Goal: Task Accomplishment & Management: Complete application form

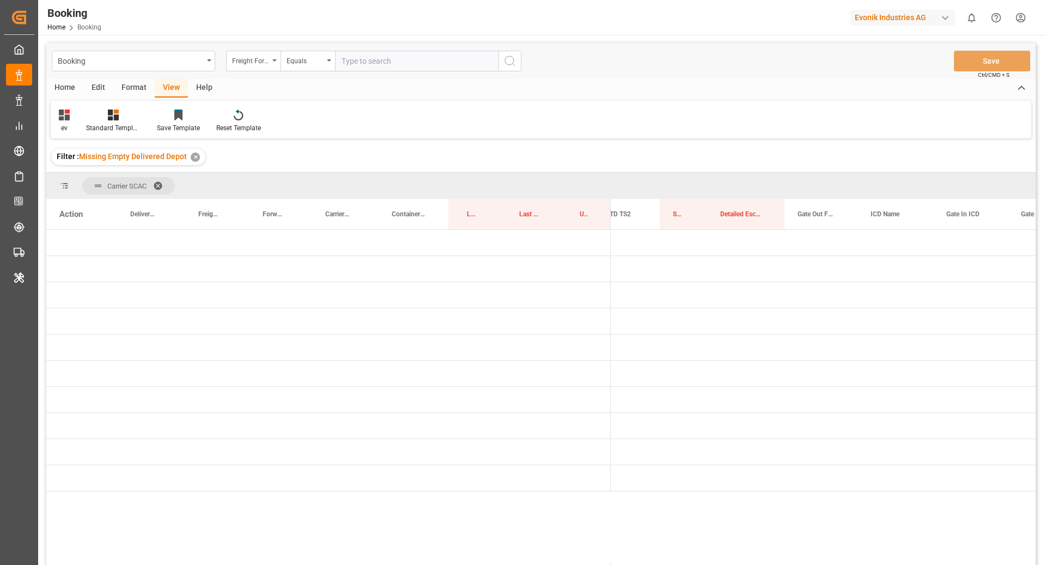
scroll to position [0, 1804]
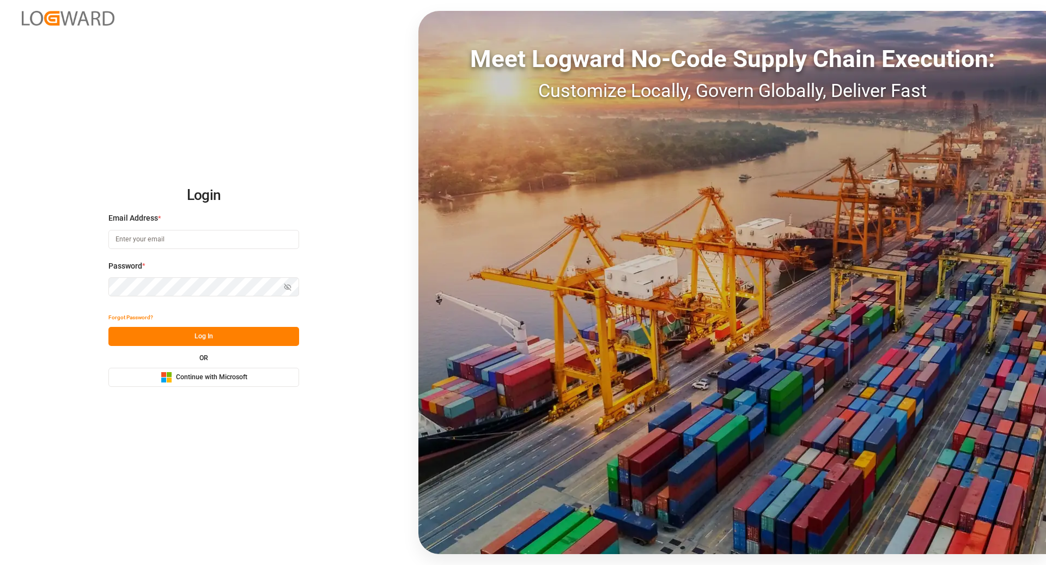
click at [194, 383] on button "Microsoft Logo Continue with Microsoft" at bounding box center [203, 377] width 191 height 19
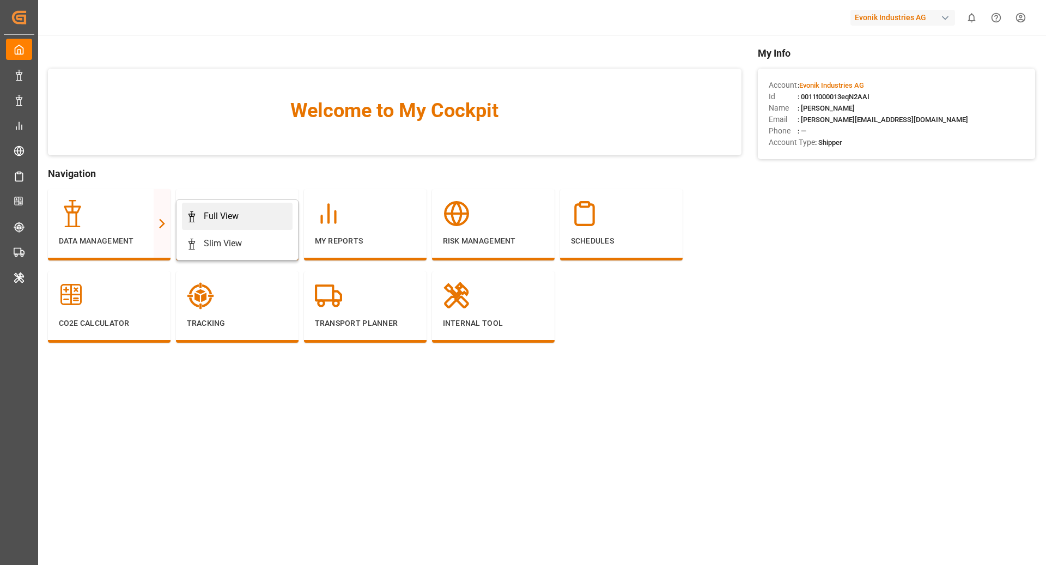
click at [259, 210] on div "Full View" at bounding box center [237, 216] width 102 height 13
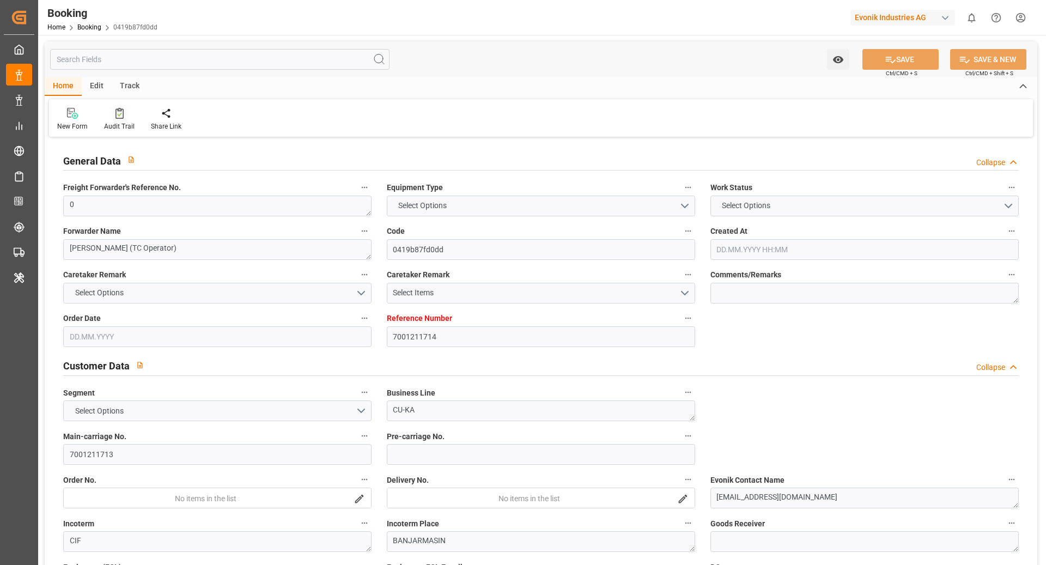
type input "7001211714"
type input "9839208"
type input "CMACGM"
type input "CMA CGM Group"
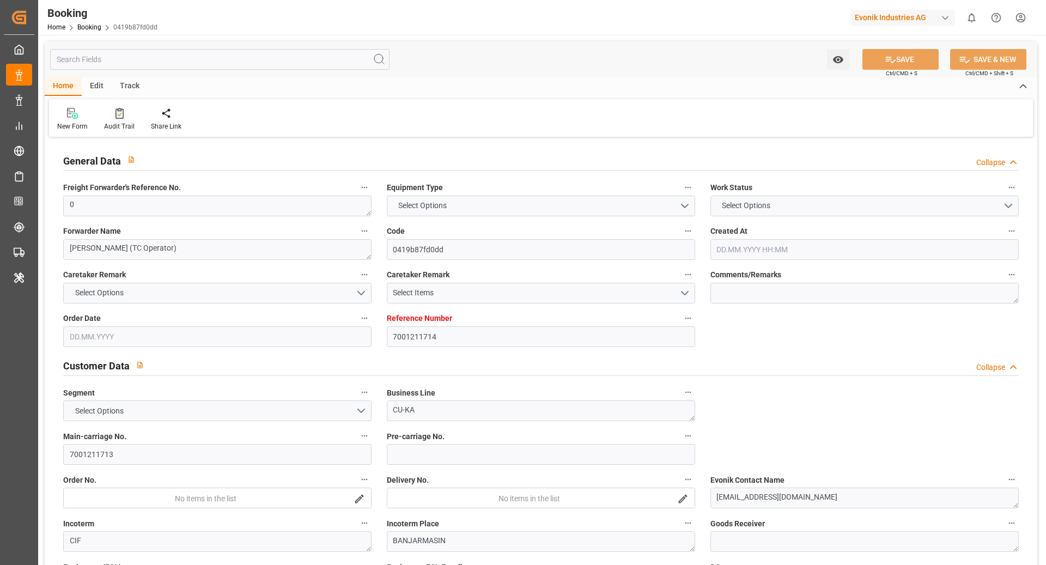
type input "NLRTM"
type input "IDBDJ"
type input "MYPKG"
type input "IDJKT"
type input "0"
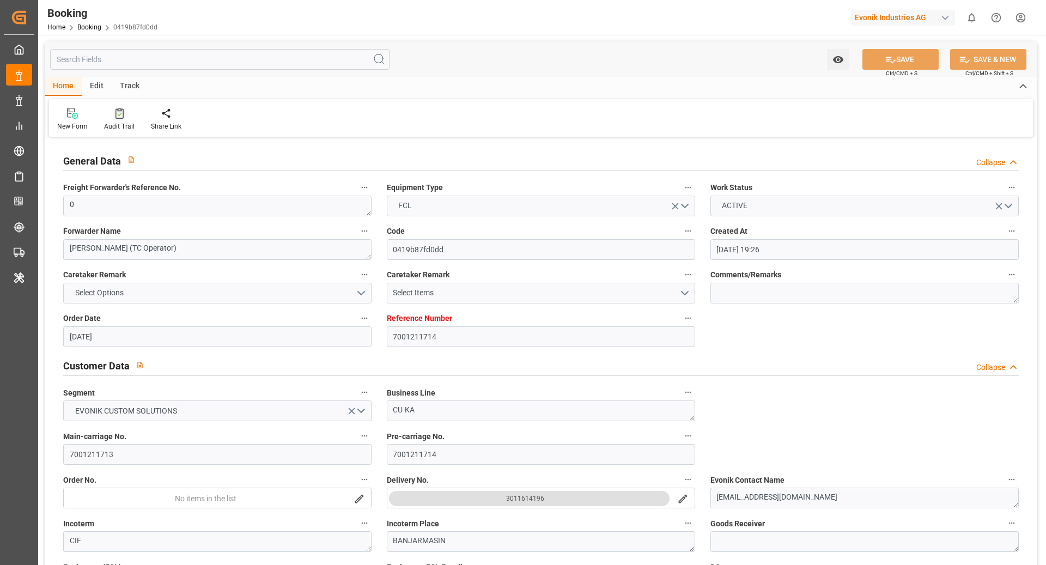
type input "02.07.2025 19:26"
type input "02.07.2025"
type input "15.09.2025"
type input "18.07.2025"
type input "26.07.2025 00:00"
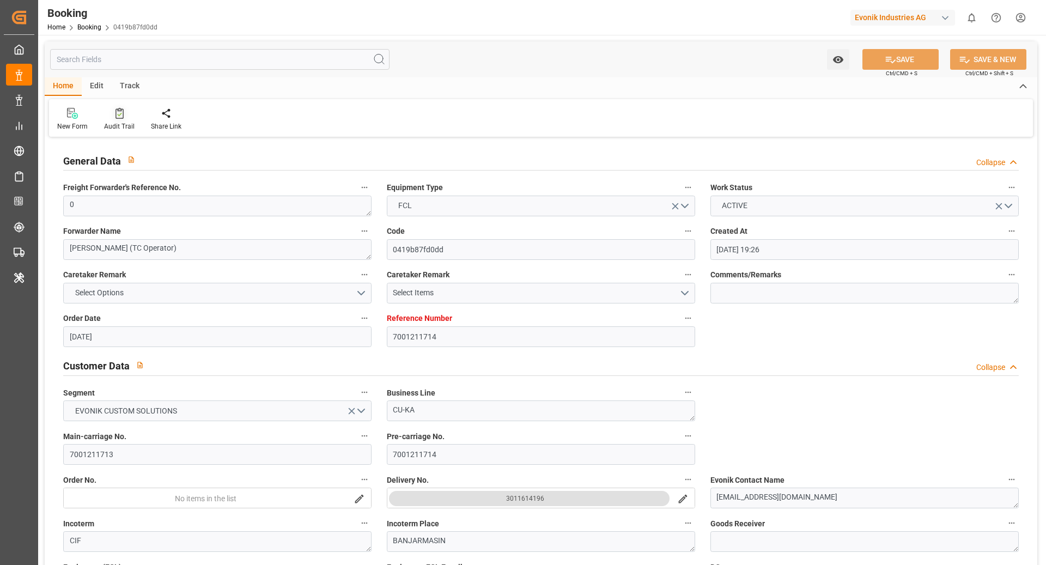
type input "26.07.2025 00:00"
type input "27.07.2025 00:00"
type input "19.07.2025 00:00"
type input "19.09.2025 00:00"
type input "13.08.2025 00:00"
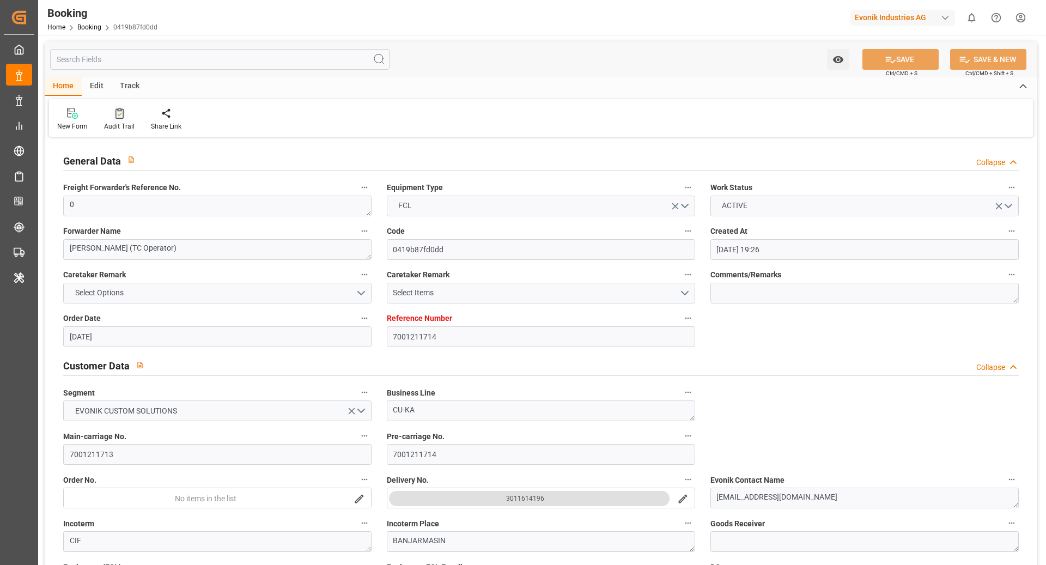
type input "05.09.2025 00:00"
type input "[DATE] 00:00"
type input "05.09.2025 00:00"
type input "[DATE] 00:00"
type input "04.09.2025 00:00"
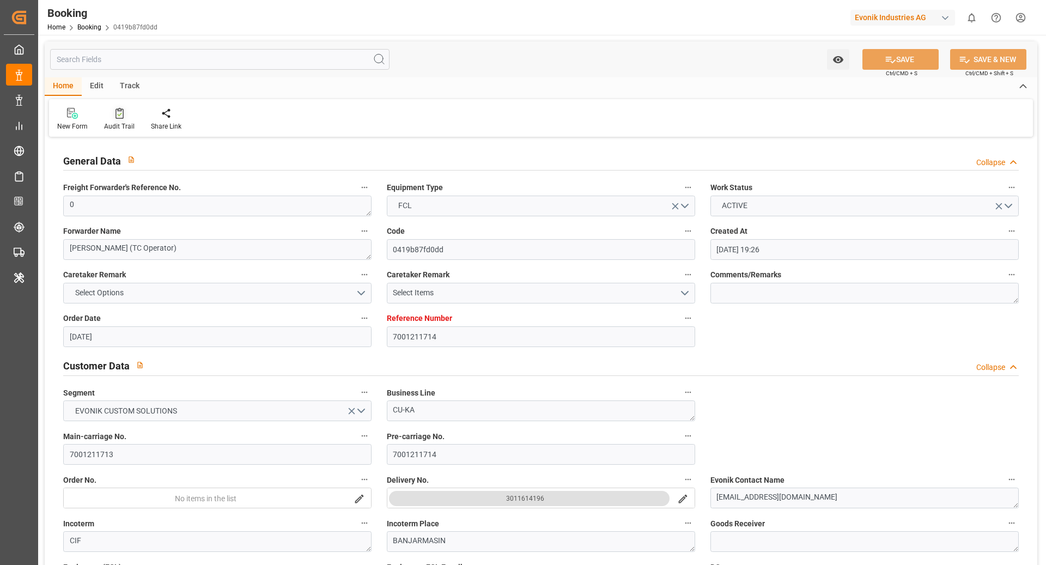
type input "09.09.2025 00:00"
type input "12.09.2025 00:00"
type input "06.09.2025 00:00"
type input "15.09.2025 00:00"
type input "07.09.2025 00:00"
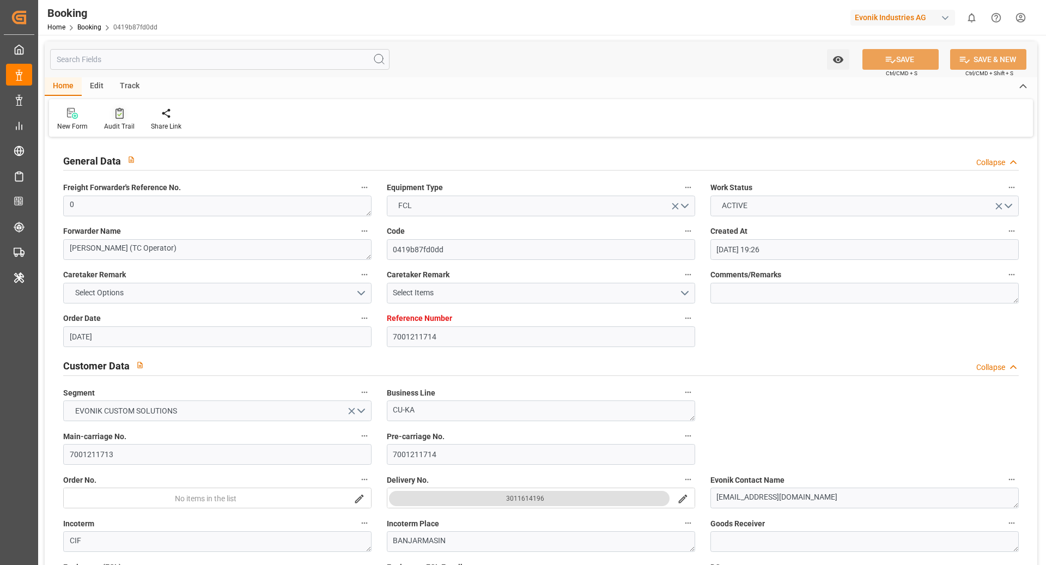
type input "[DATE]"
type input "11.09.2025 10:37"
click at [118, 123] on div "Audit Trail" at bounding box center [119, 126] width 30 height 10
type input "7001227397"
type input "9987201"
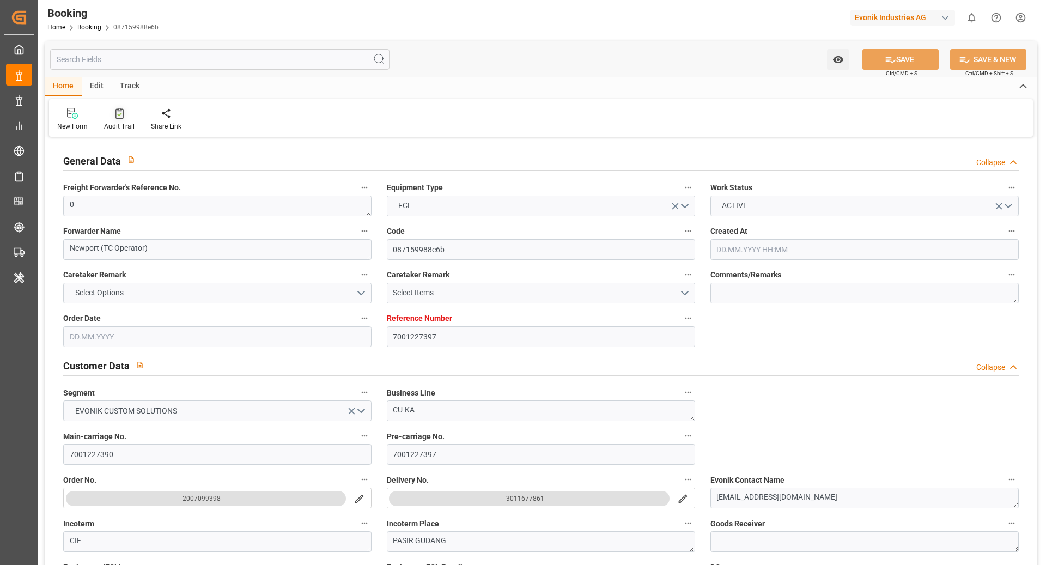
type input "9987201"
type input "CMACGM"
type input "CMA CGM Group"
type input "NLRTM"
type input "MYPGU"
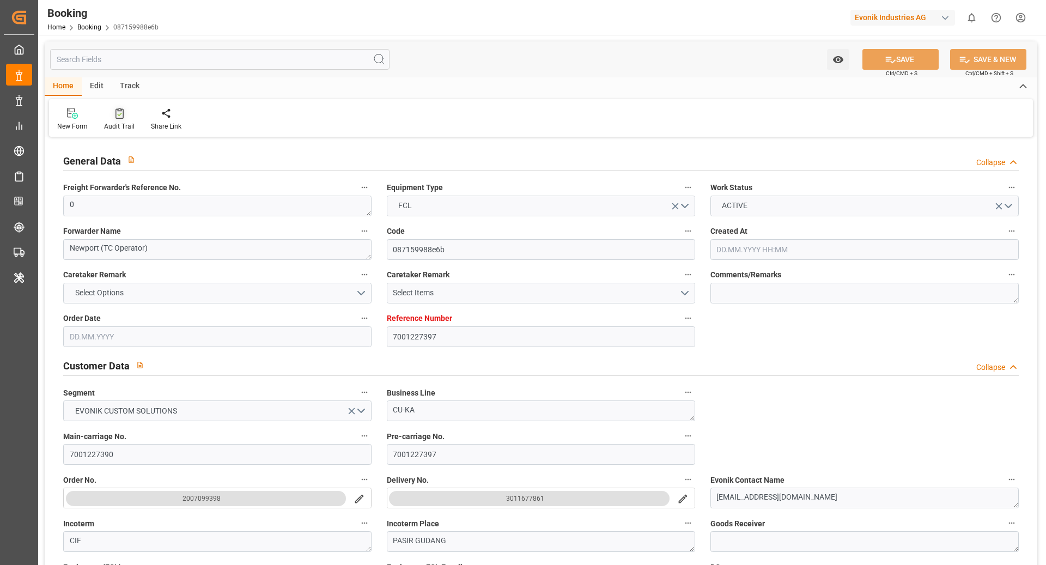
type input "MYPKG"
type input "0"
type input "[DATE] 07:45"
type input "[DATE]"
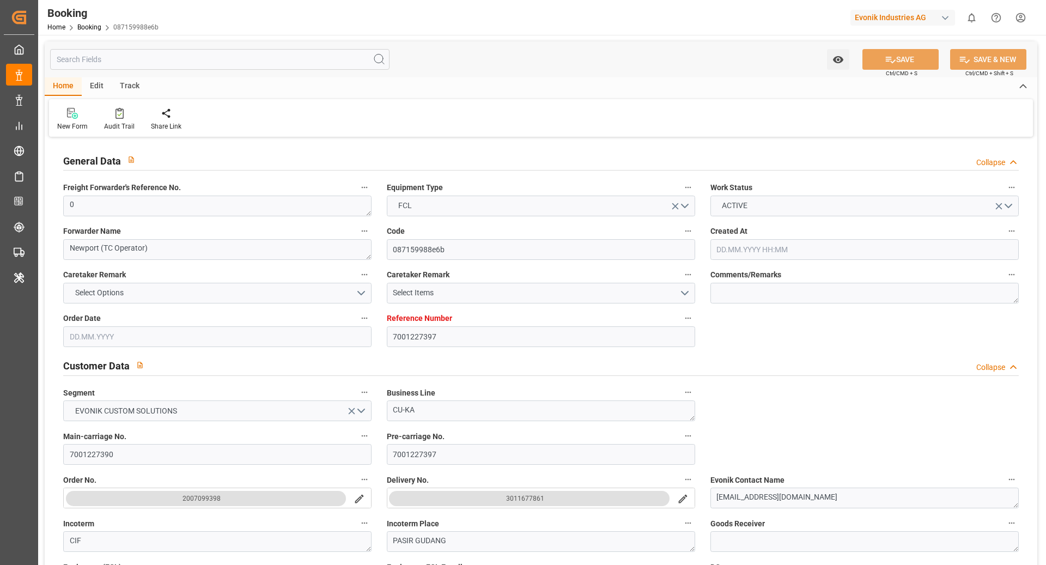
type input "[DATE]"
type input "[DATE] 00:00"
type input "31.07.2025 00:00"
type input "01.08.2025 00:00"
type input "25.07.2025 00:00"
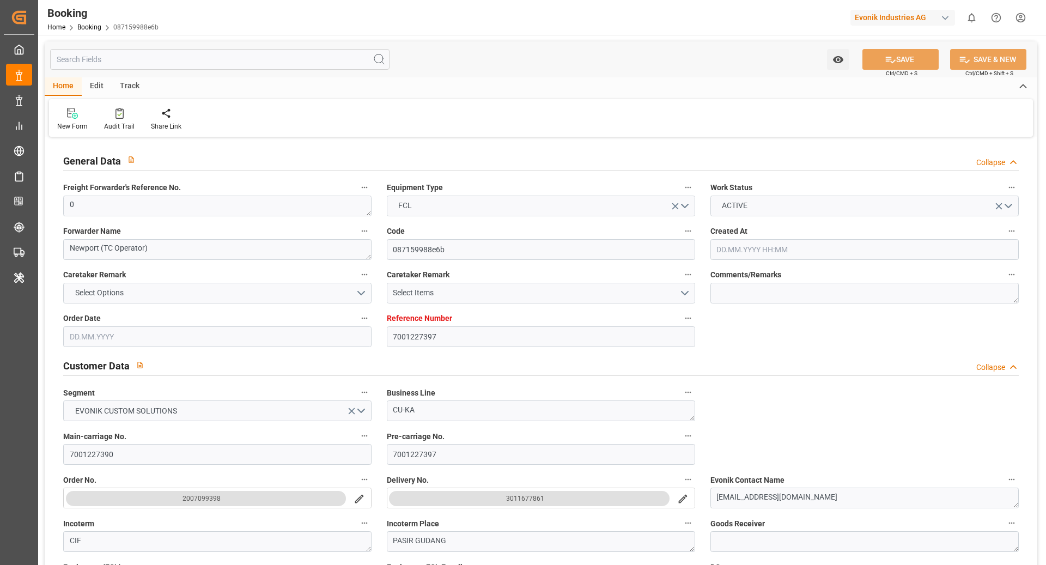
type input "14.09.2025 00:00"
type input "23.09.2025 00:00"
type input "10.09.2025 00:00"
type input "[DATE] 00:00"
type input "10.09.2025 00:00"
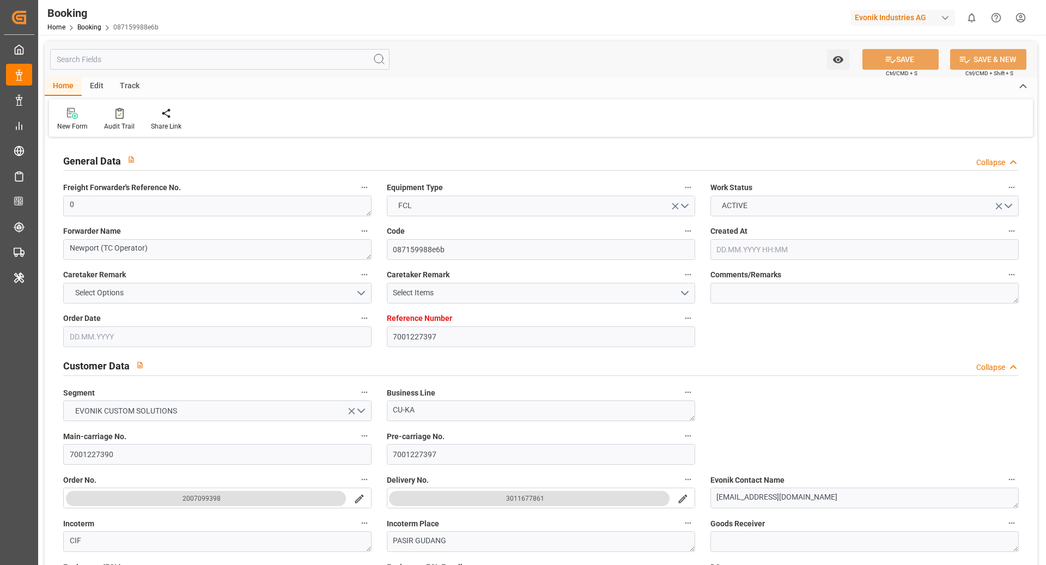
type input "13.09.2025 00:00"
type input "11.09.2025 00:00"
type input "25.07.2025"
type input "11.09.2025 11:20"
click at [117, 119] on div "Audit Trail" at bounding box center [119, 119] width 47 height 24
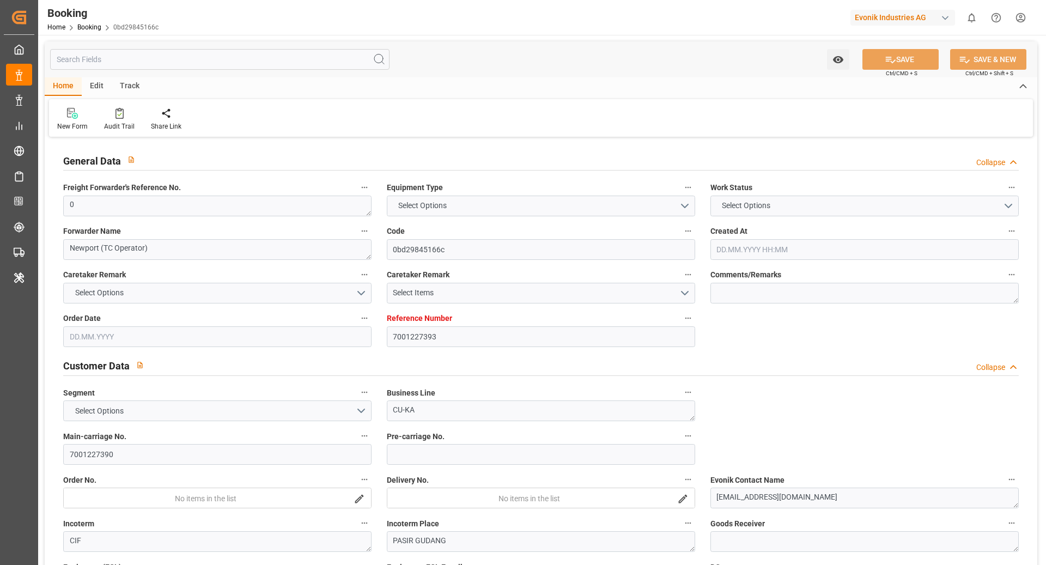
type input "7001227393"
type input "9987201"
type input "CMACGM"
type input "CMA CGM Group"
type input "NLRTM"
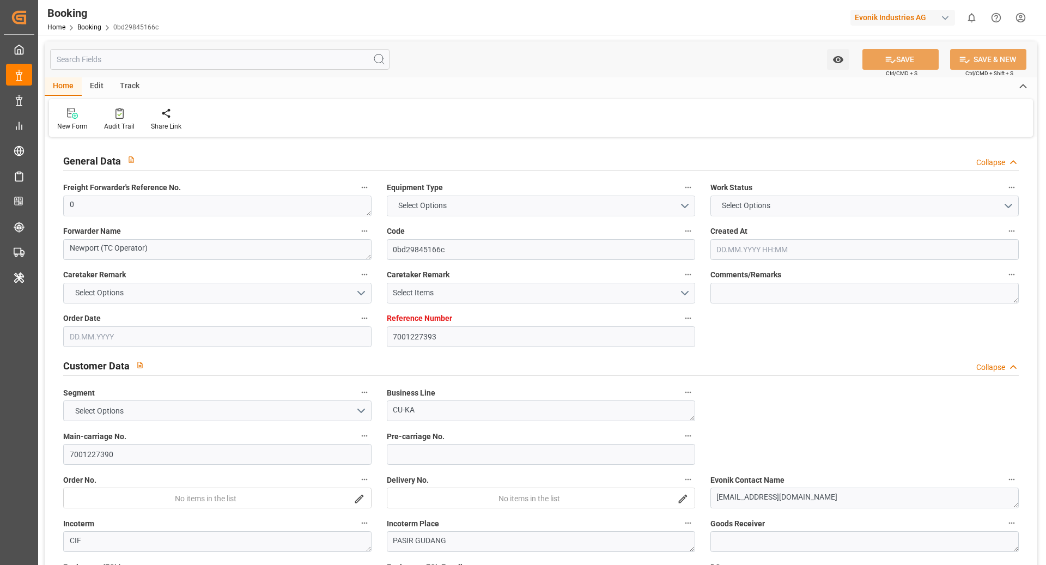
type input "MYPGU"
type input "MYPKG"
type input "0"
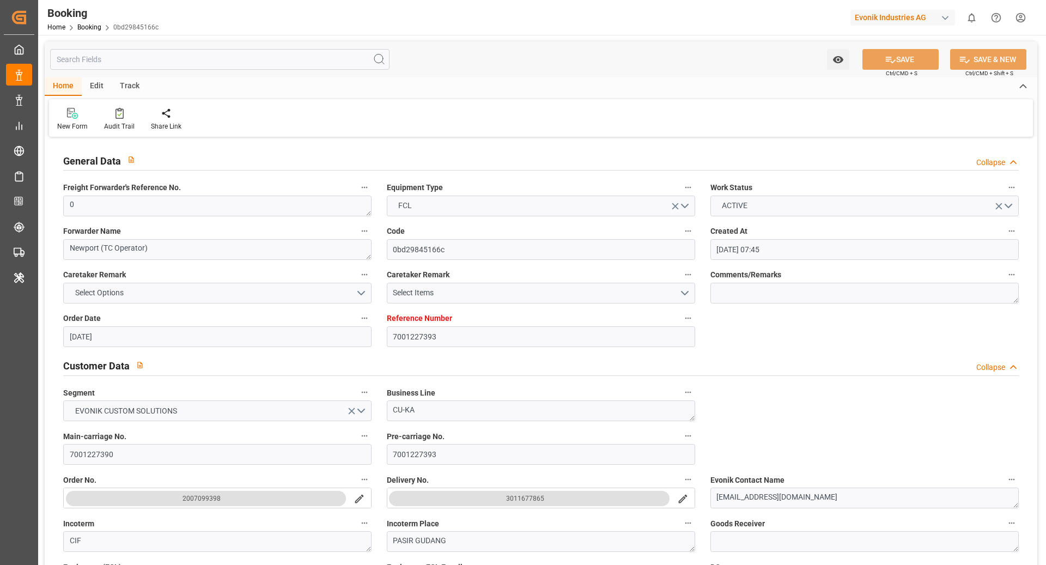
type input "21.07.2025 07:45"
type input "21.07.2025"
type input "26.09.2025"
type input "06.08.2025"
type input "31.07.2025 00:00"
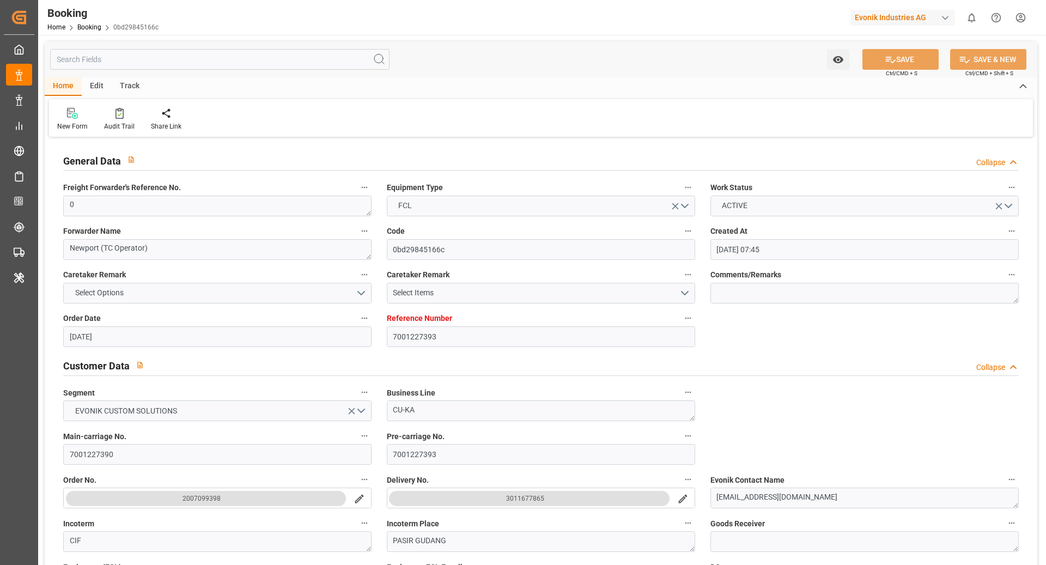
type input "31.07.2025 00:00"
type input "01.08.2025 00:00"
type input "24.07.2025 00:00"
type input "14.09.2025 00:00"
type input "[DATE] 00:00"
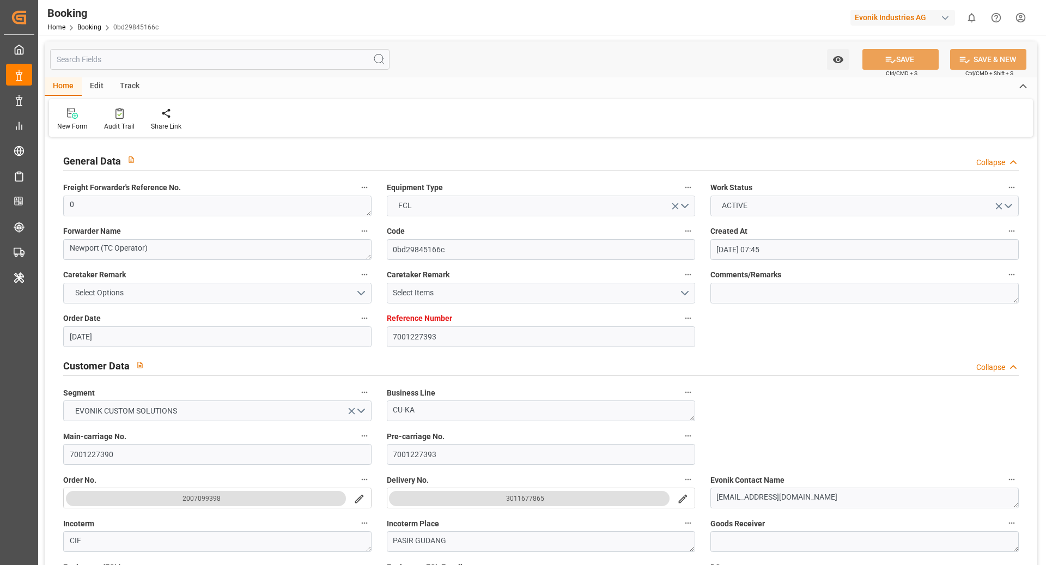
type input "[DATE] 00:00"
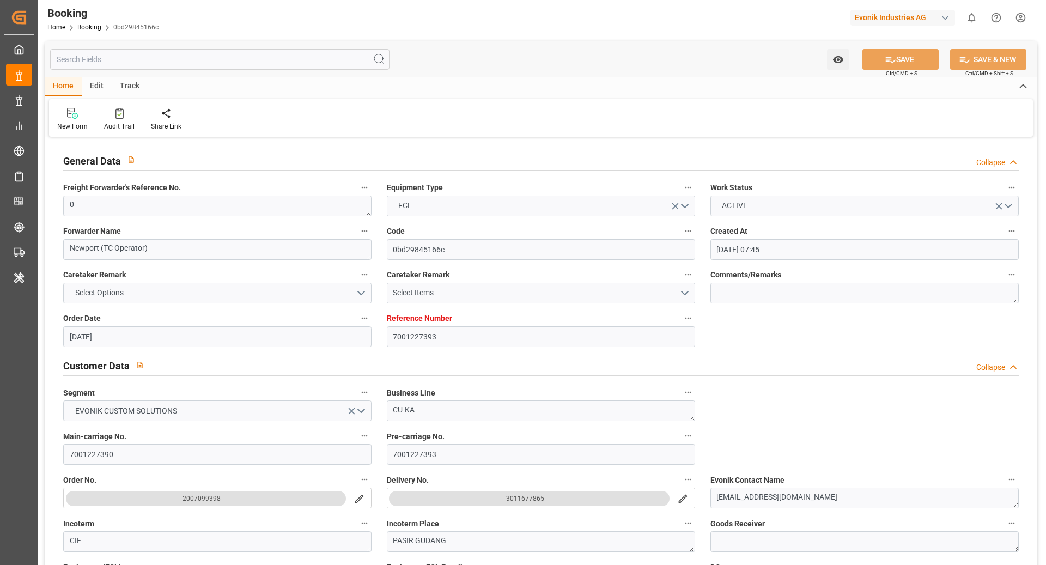
type input "25.07.2025"
type input "11.09.2025 11:12"
click at [119, 110] on icon at bounding box center [119, 113] width 8 height 11
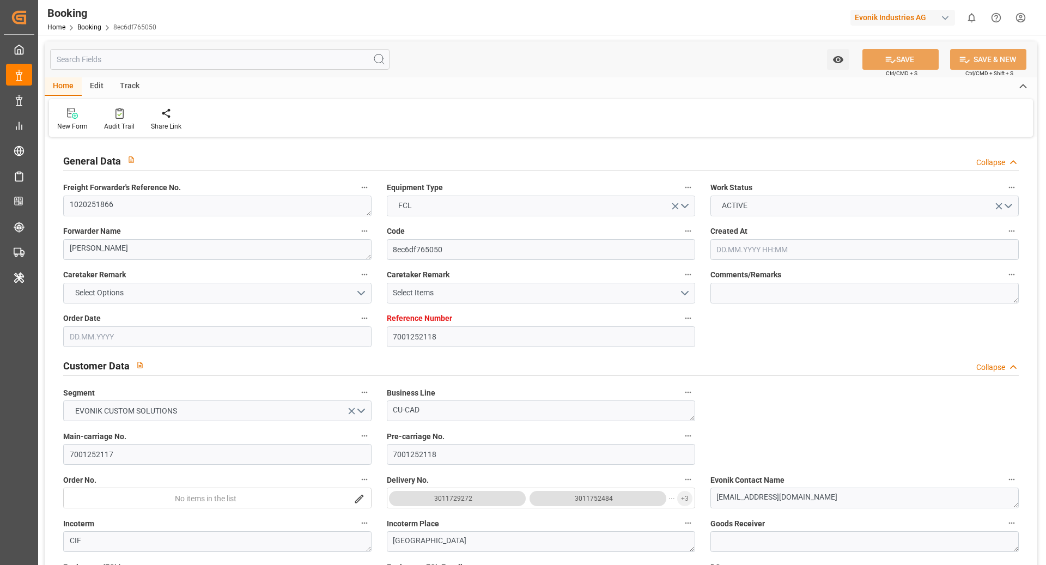
type input "7001252118"
type input "9839143"
type input "CMACGM"
type input "CMA CGM Group"
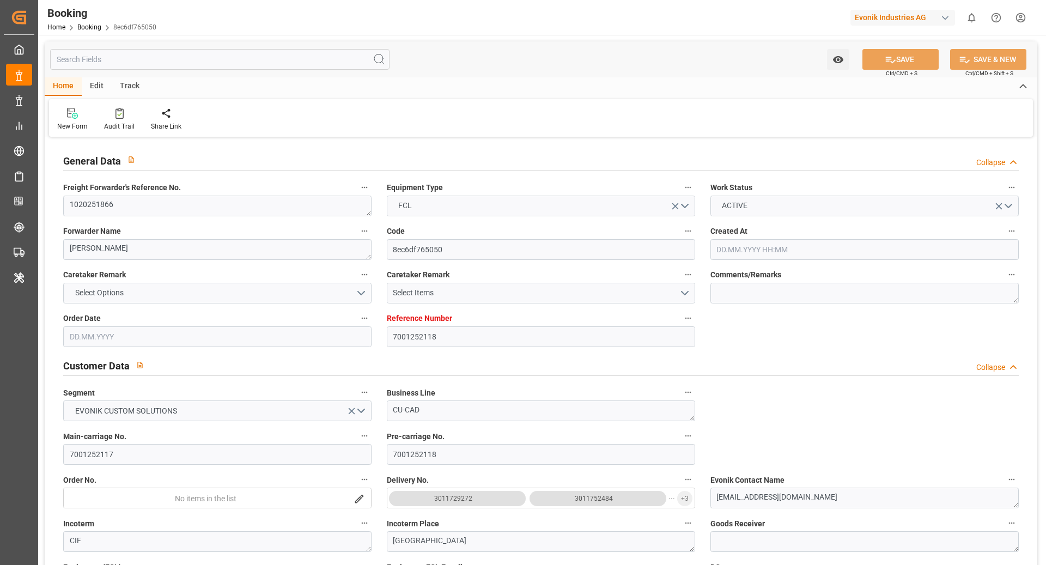
type input "BEANR"
type input "IDJKT"
type input "MYPKG"
type input "0"
type input "BEANR"
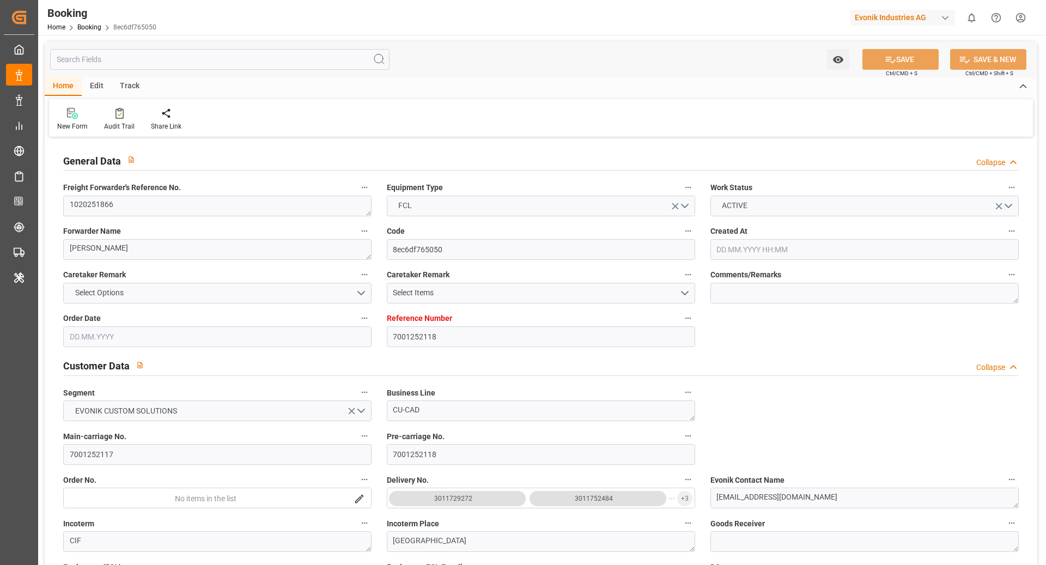
type input "IDJKT"
type input "9282962"
type input "19.08.2025 07:55"
type input "19.08.2025"
type input "21.10.2025"
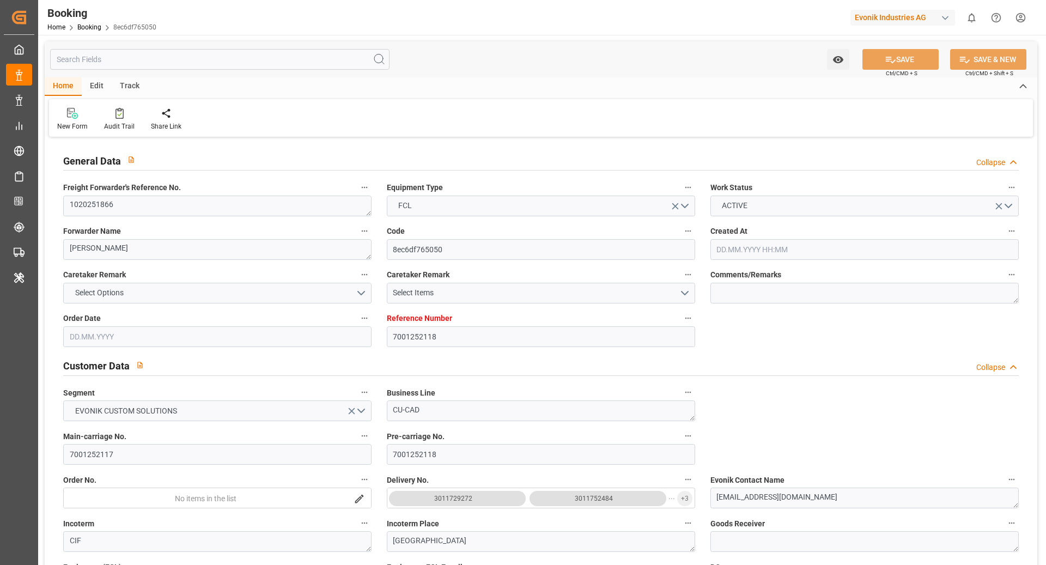
type input "25.08.2025"
type input "27.08.2025 00:00"
type input "[DATE] 14:00"
type input "[DATE] 00:00"
type input "[DATE] 17:47"
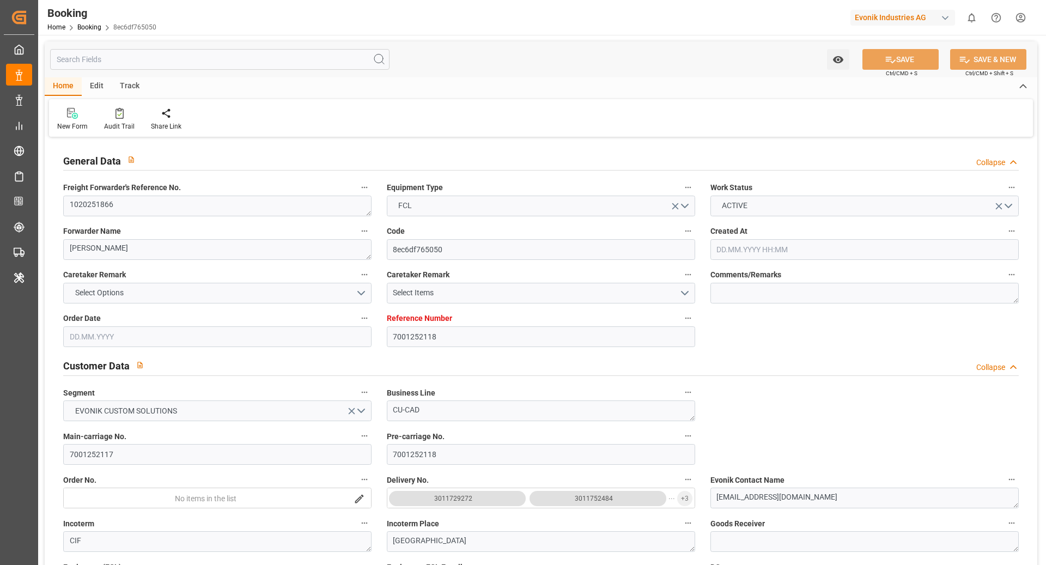
type input "[DATE] 15:20"
type input "[DATE] 11:00"
type input "[DATE] 00:00"
type input "[DATE] 06:00"
type input "[DATE] 00:00"
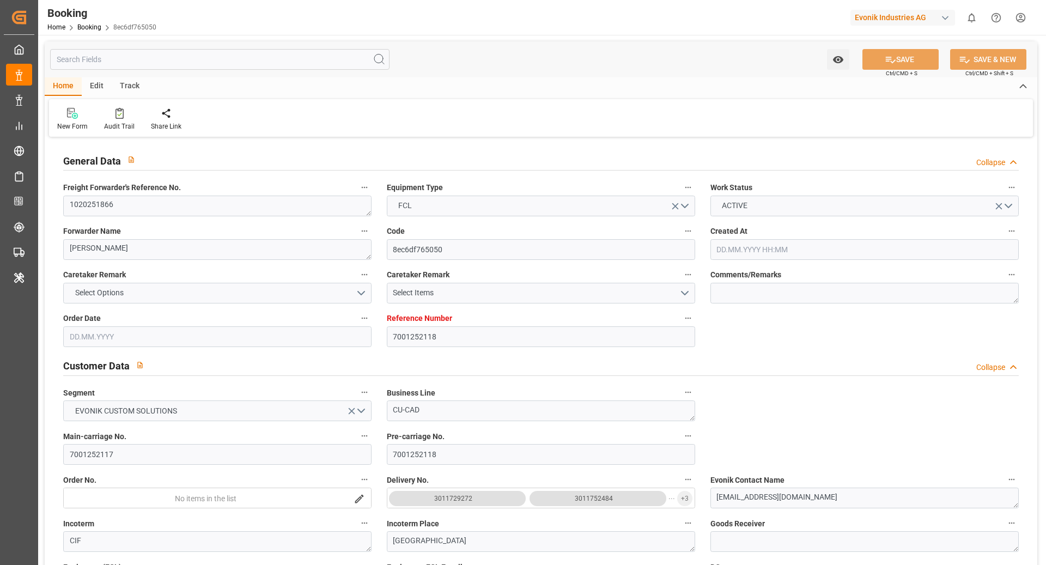
type input "[DATE] 06:00"
type input "[DATE] 00:00"
type input "[DATE]"
type input "[DATE] 03:35"
type input "[DATE]"
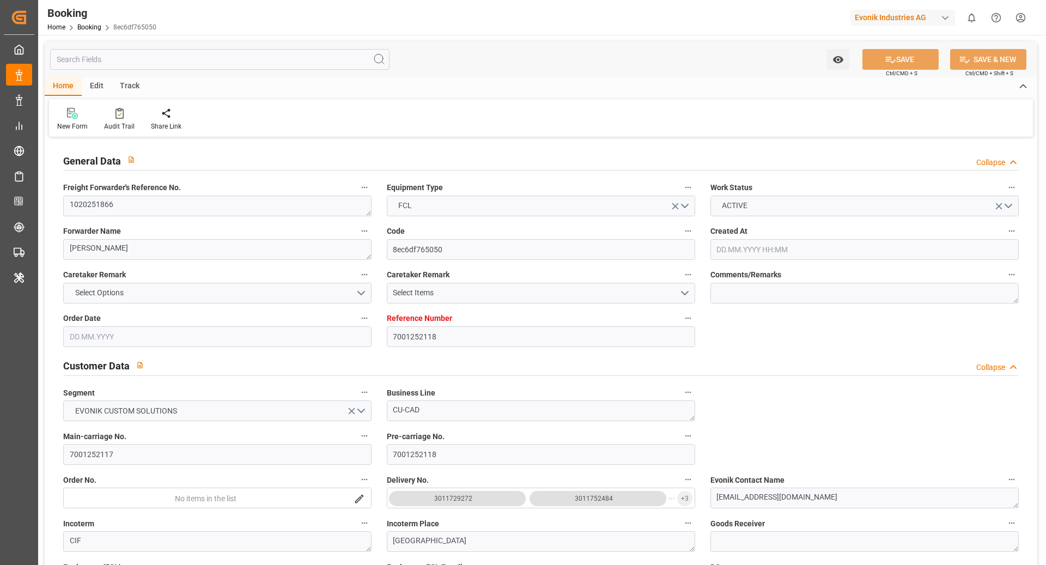
type input "[DATE] 22:39"
type input "[DATE] 14:00"
type input "[DATE] 16:40"
type input "[DATE] 06:00"
type input "[DATE] 15:02"
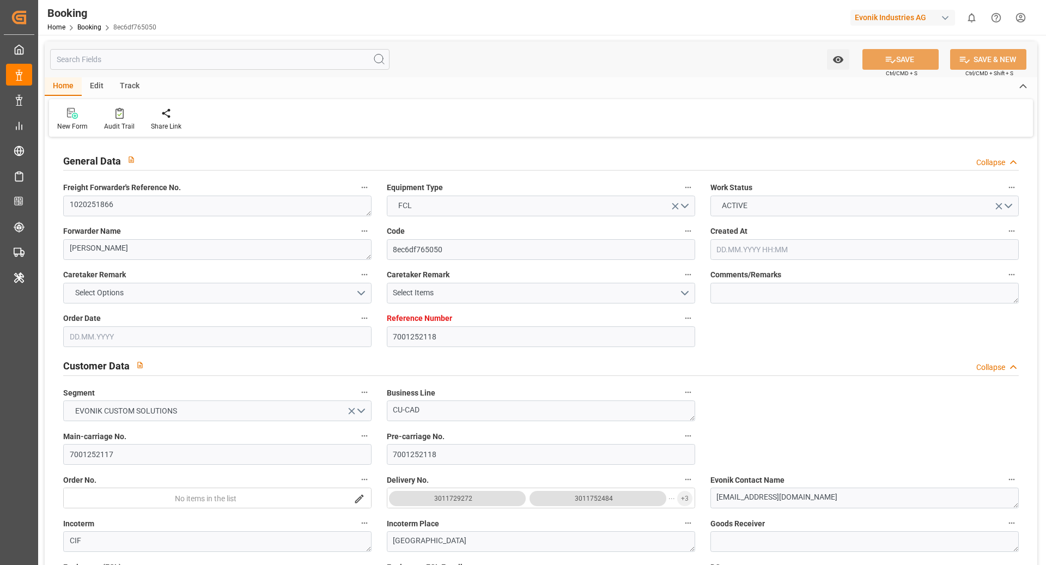
type input "[DATE] 06:00"
type input "[DATE] 11:00"
type input "[DATE] 20:42"
click at [118, 119] on div "Audit Trail" at bounding box center [119, 119] width 47 height 24
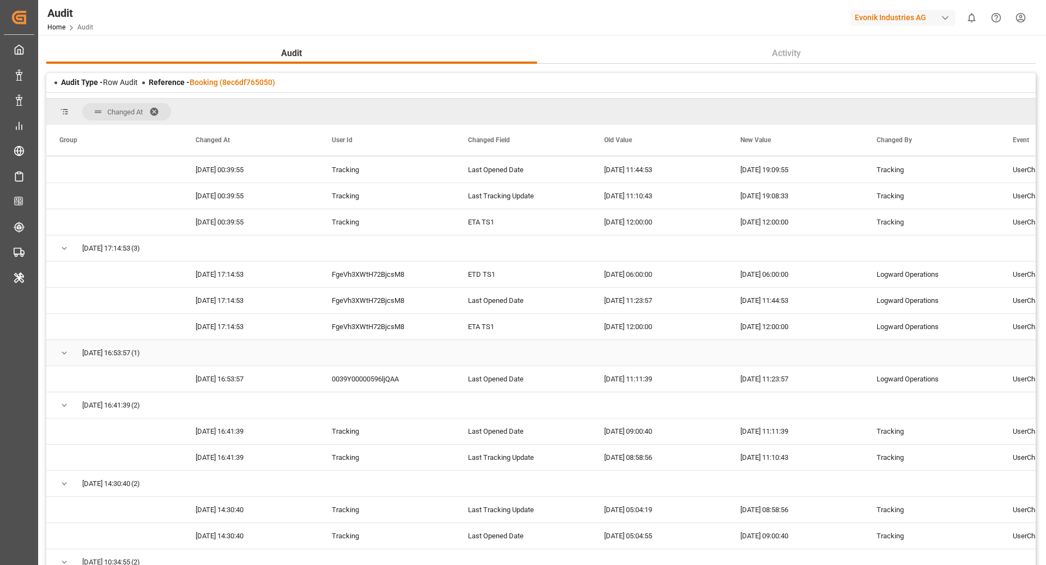
scroll to position [258, 0]
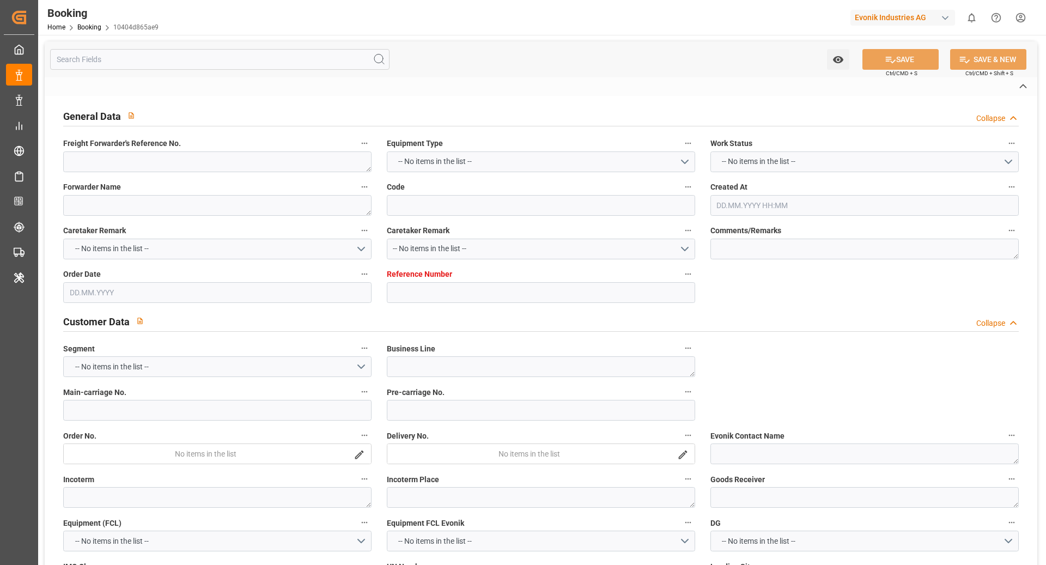
type textarea "0"
type textarea "[PERSON_NAME] (TC Operator)"
type input "10404d865ae9"
type input "7001255018"
type textarea "CU-KA"
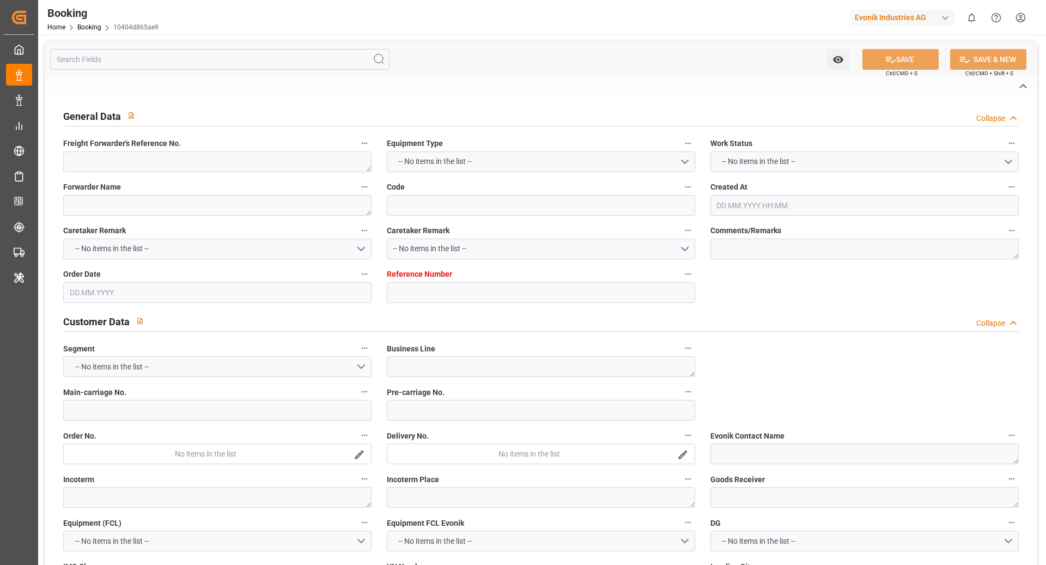
type input "7001255017"
type textarea "[EMAIL_ADDRESS][DOMAIN_NAME]"
type textarea "CIF"
type textarea "SANTA [PERSON_NAME]"
type textarea "3"
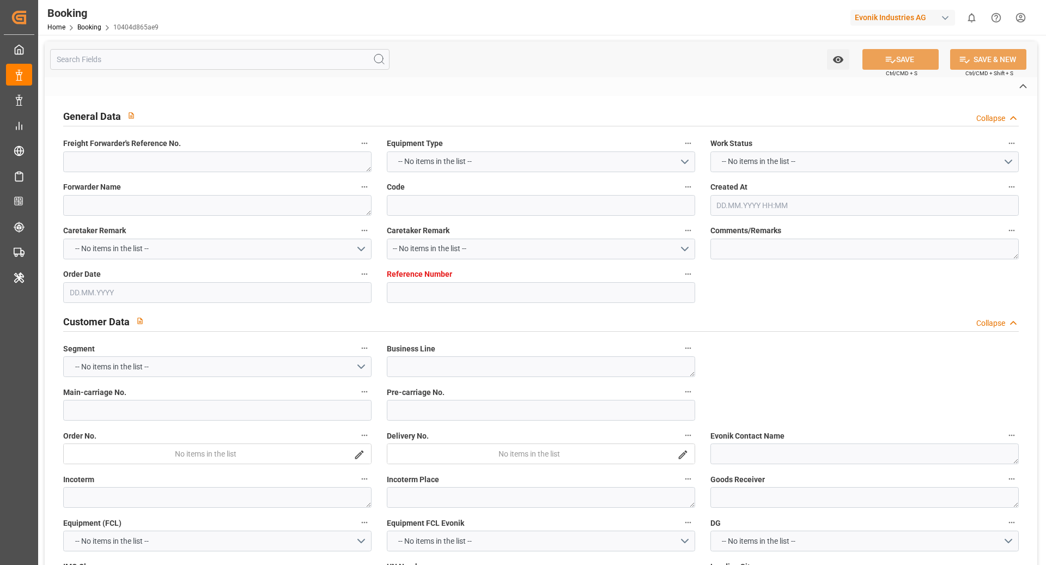
type textarea "Niederkassel"
type textarea "BGBU5083053"
type input "CMA CGM SAINT LAURENT"
type input "CMDU"
type input "[GEOGRAPHIC_DATA]"
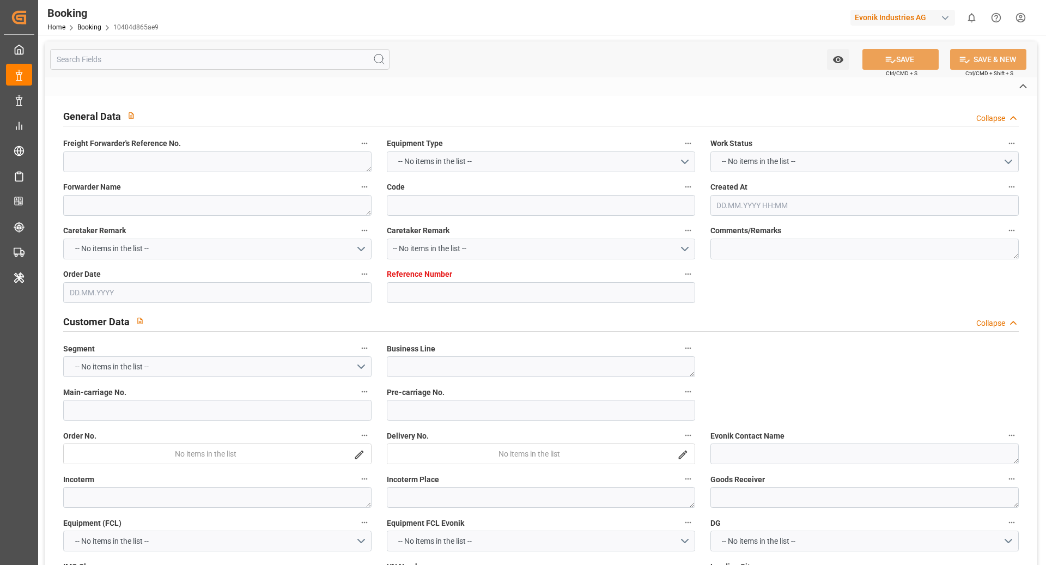
type input "Santa [PERSON_NAME]"
type input "[GEOGRAPHIC_DATA]"
type textarea "eta"
type textarea "INPUT_Evonik_Seeburger_IFTMIN_1003112792_20250903210141783.edi"
type textarea "NWC/[GEOGRAPHIC_DATA] [GEOGRAPHIC_DATA] Continent / [GEOGRAPHIC_DATA]-KA"
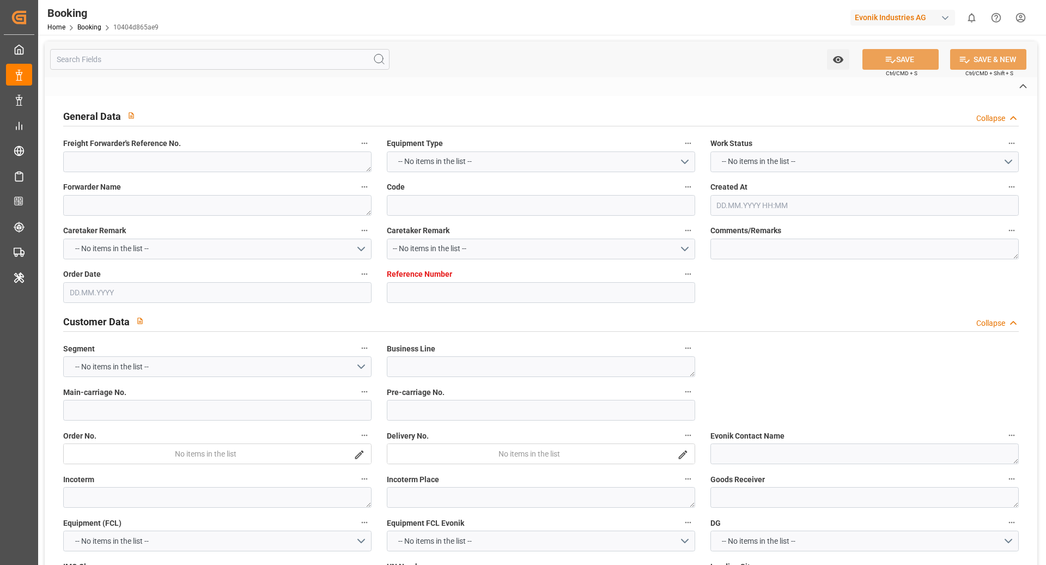
type textarea "INPUT_Evonik_Seeburger_IFTMIN_1003075478_20250821144350644.edi,INPUT_Evonik_See…"
type textarea "1003112792"
type textarea "[PERSON_NAME]"
type textarea "Pod-businessDivision-businessLine-"
type textarea "IFTMIN"
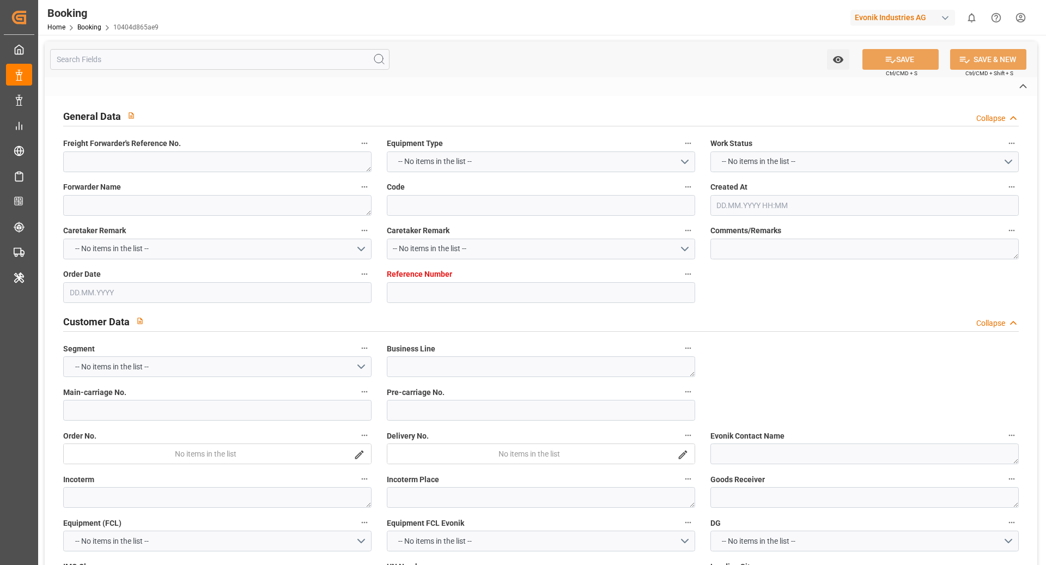
type textarea "a011t00000LcJC5AAN"
type textarea "Yes"
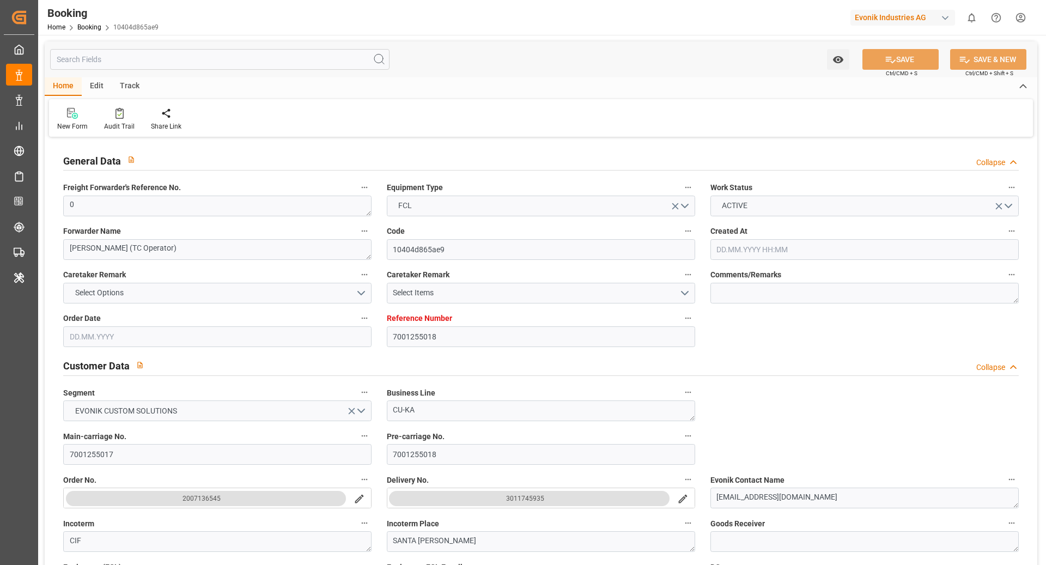
type input "7001255018"
type input "9709219"
type input "CMACGM"
type input "CMA CGM Group"
type input "NLRTM"
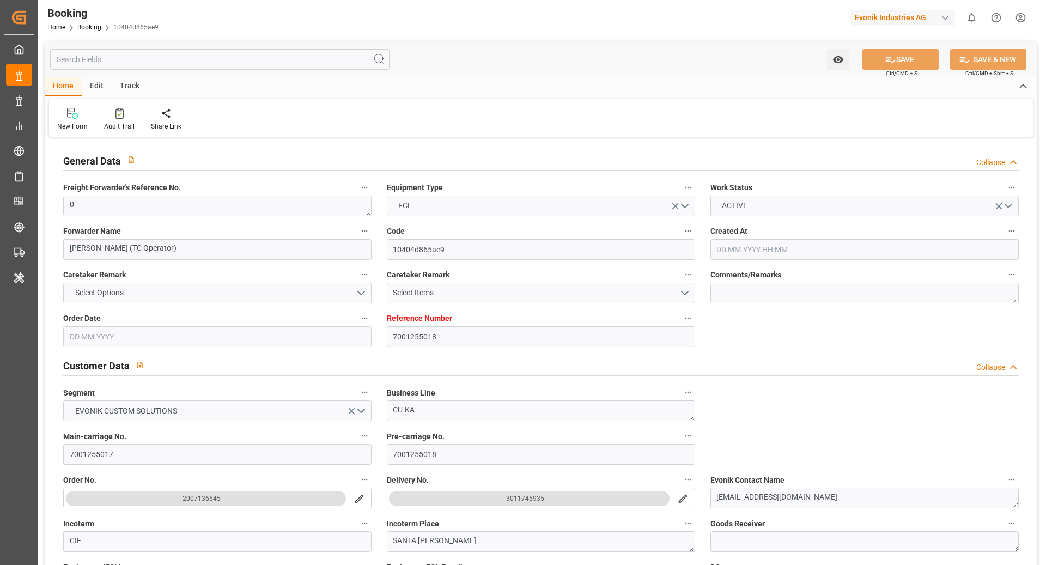
type input "COSMR"
type input "FRLEH"
type input "0"
type input "[DATE] 12:55"
type input "[DATE]"
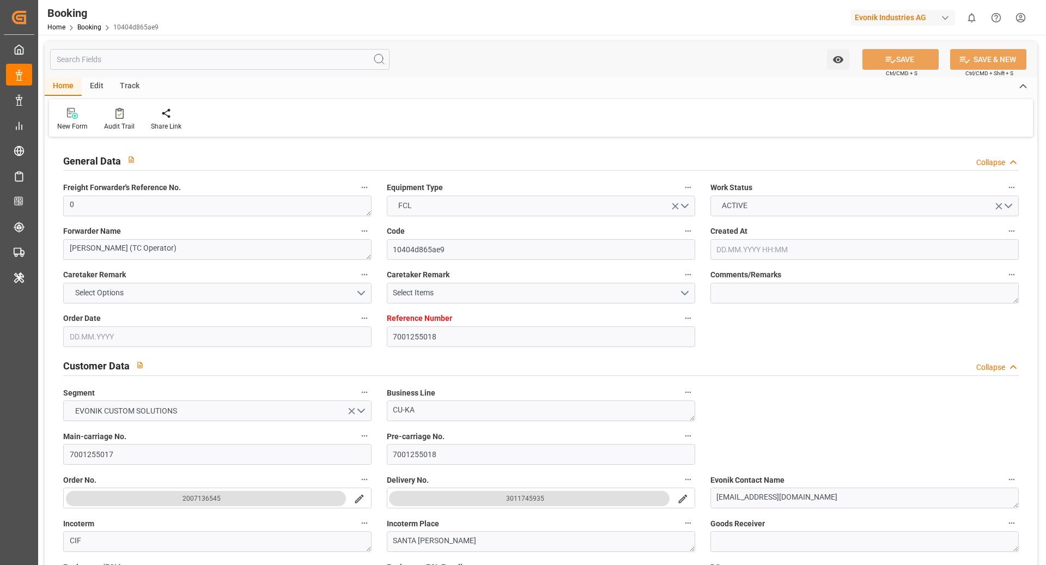
type input "[DATE]"
type input "[DATE] 00:00"
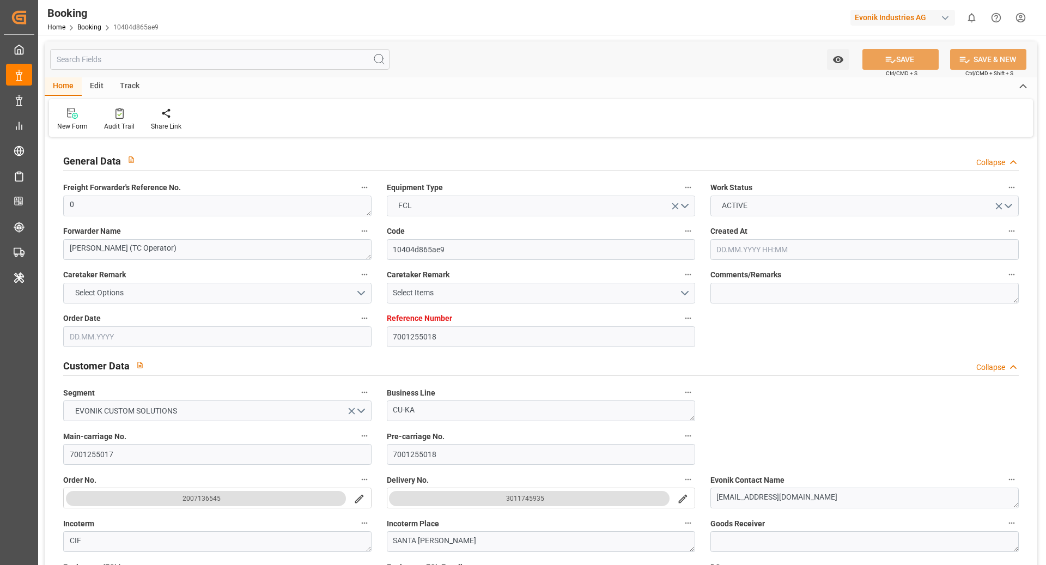
type input "[DATE] 00:00"
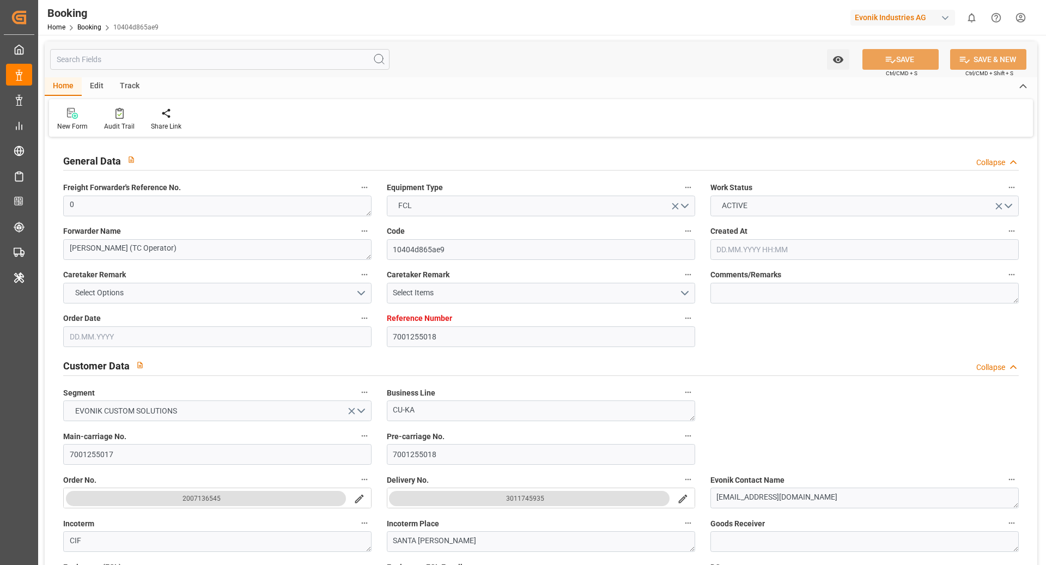
type input "[DATE] 00:00"
type input "[DATE]"
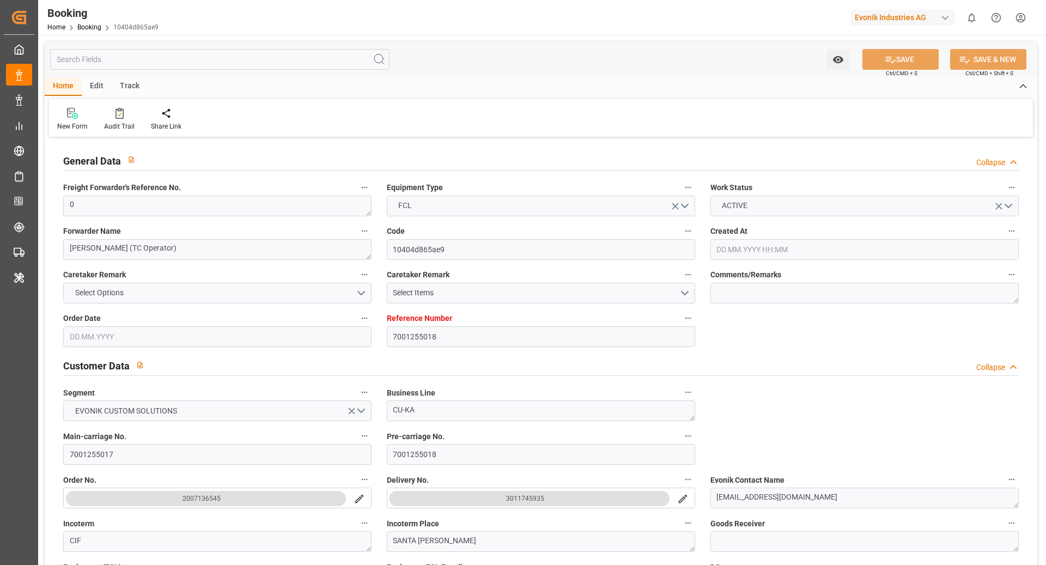
type input "[DATE] 11:17"
click at [120, 120] on div "Audit Trail" at bounding box center [119, 119] width 47 height 24
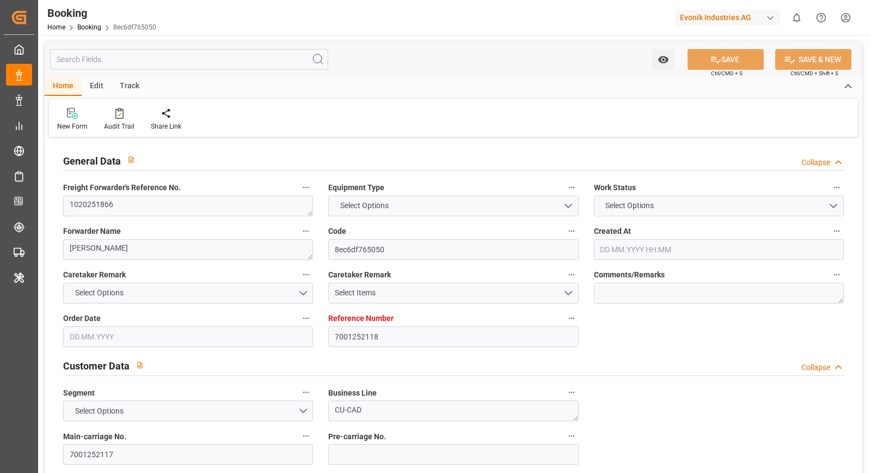
type input "7001252118"
type input "9839143"
type input "CMACGM"
type input "CMA CGM Group"
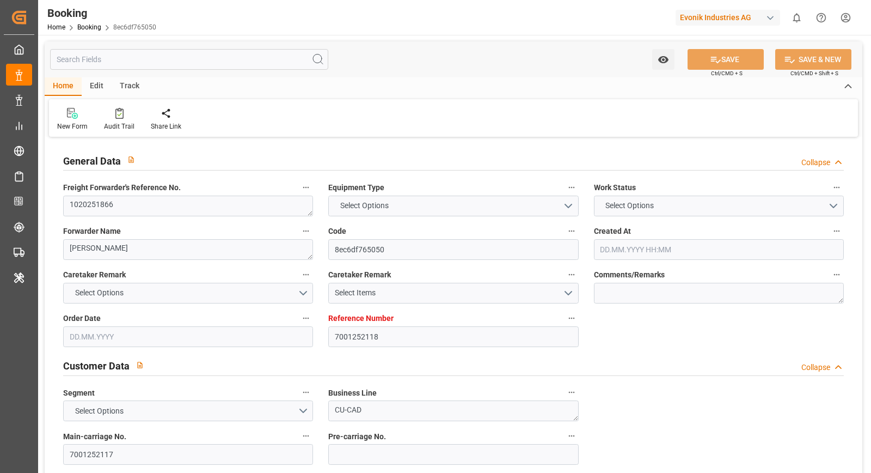
type input "BEANR"
type input "IDJKT"
type input "MYPKG"
type input "0"
type input "BEANR"
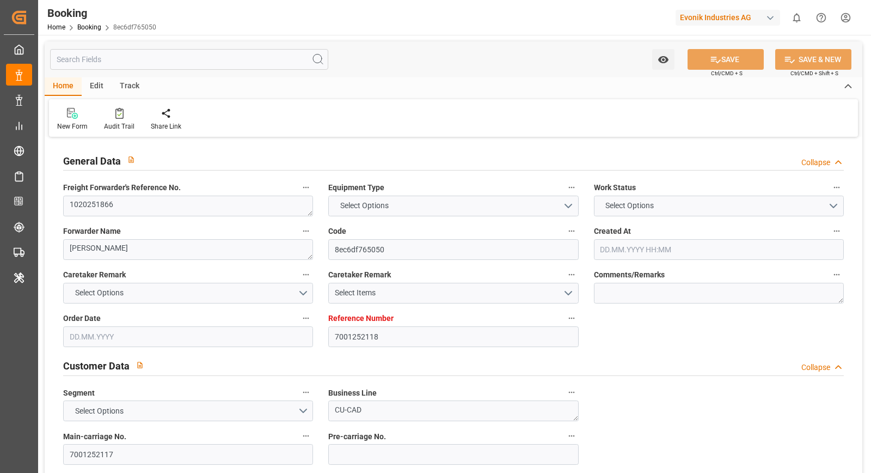
type input "IDJKT"
type input "9282962"
type input "[DATE] 07:55"
type input "[DATE]"
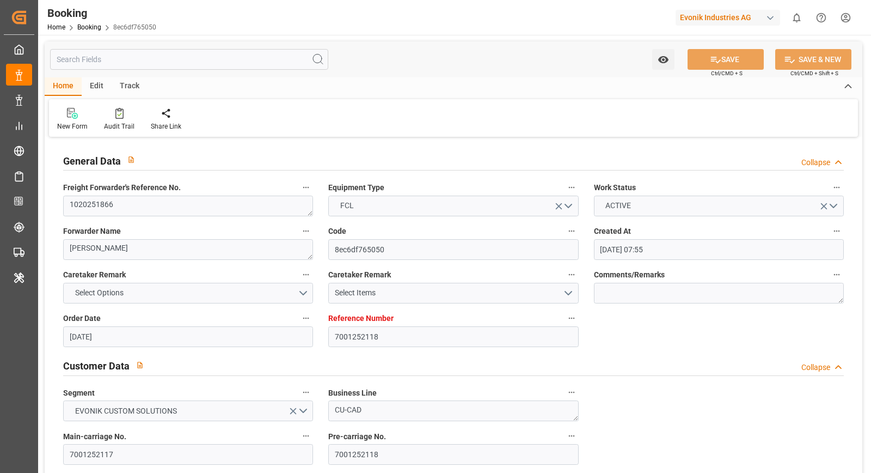
type input "[DATE]"
type input "[DATE] 00:00"
type input "[DATE] 14:00"
type input "[DATE] 00:00"
type input "[DATE] 17:47"
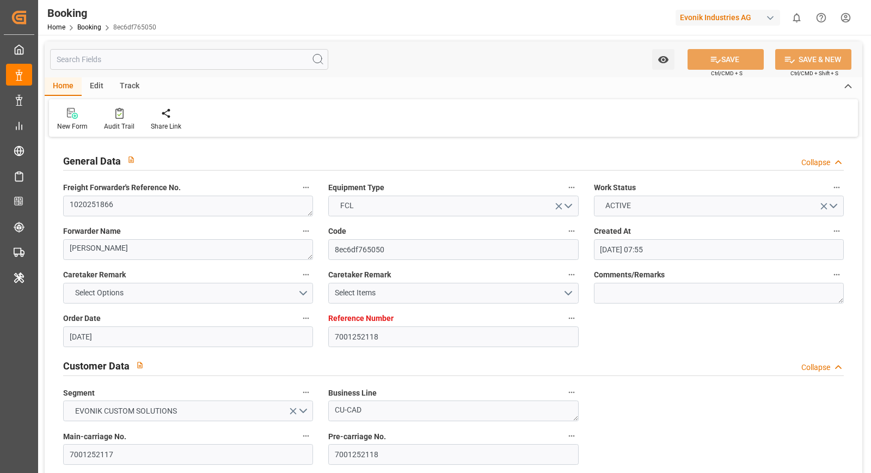
type input "[DATE] 15:20"
type input "[DATE] 11:00"
type input "[DATE] 00:00"
type input "[DATE] 06:00"
type input "[DATE] 00:00"
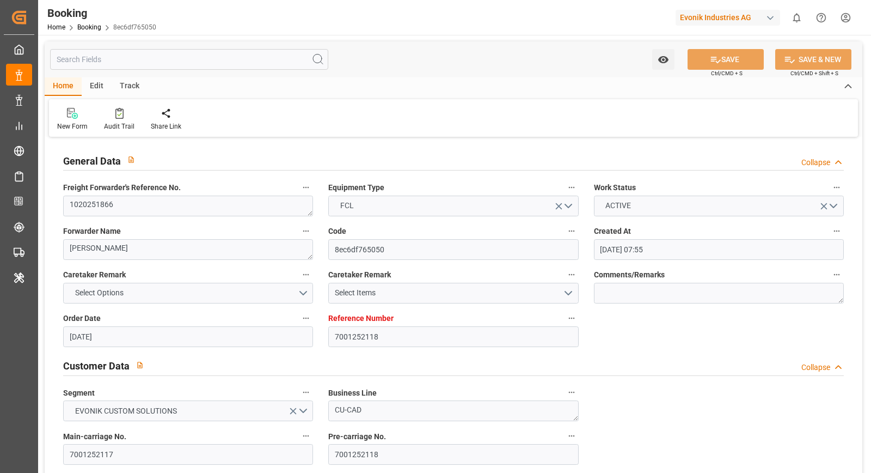
type input "[DATE] 06:00"
type input "[DATE] 00:00"
type input "[DATE]"
type input "12.09.2025 03:35"
type input "12.09.2025"
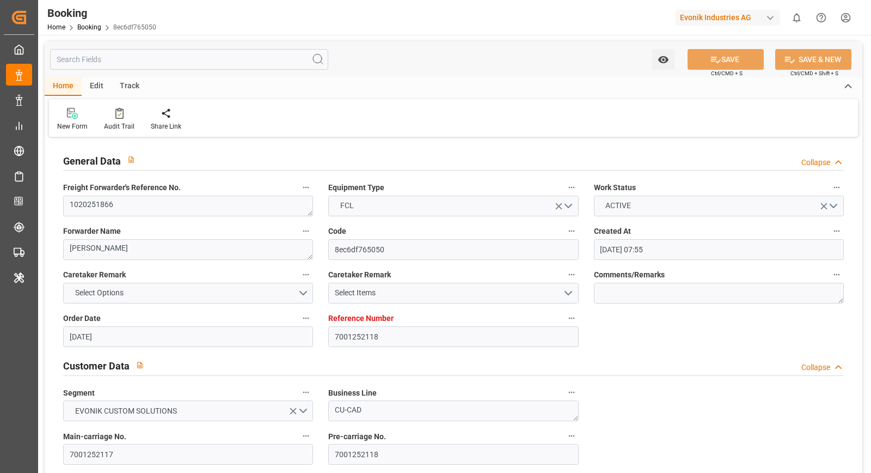
type input "06.09.2025 22:39"
type input "07.09.2025 14:00"
type input "07.09.2025 16:40"
type input "09.10.2025 06:00"
type input "09.10.2025 15:02"
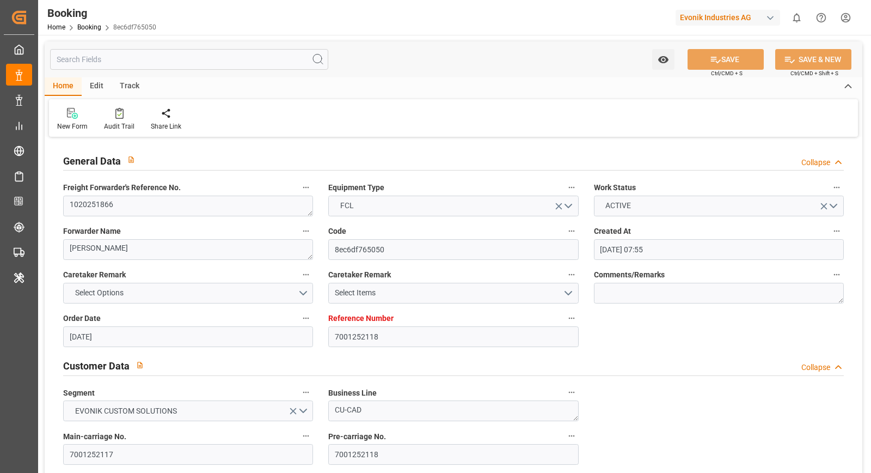
type input "08.10.2025 06:00"
type input "10.10.2025 11:00"
type input "10.10.2025 20:42"
type input "14.10.2025 20:42"
type input "7001227393"
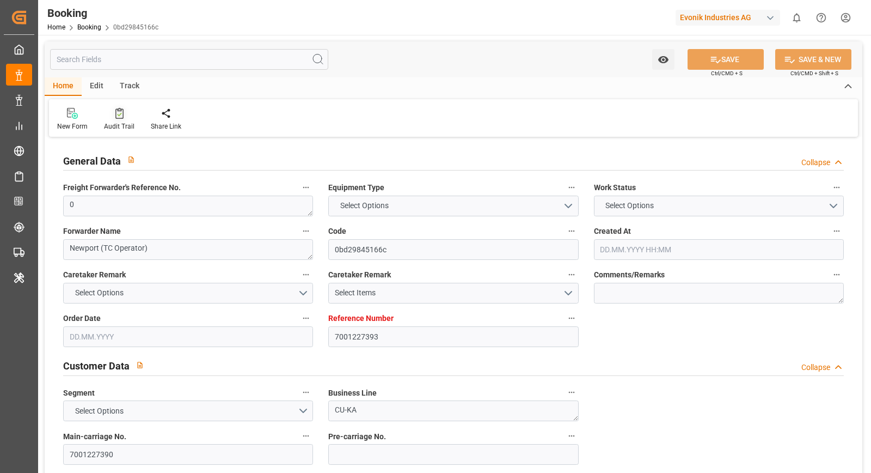
type input "9987201"
type input "CMACGM"
type input "CMA CGM Group"
type input "NLRTM"
type input "MYPGU"
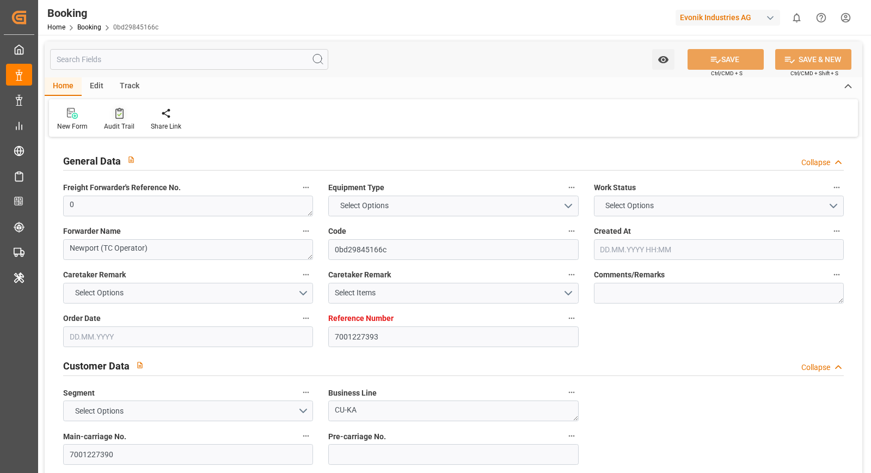
type input "MYPKG"
type input "0"
click at [116, 132] on div "New Form Audit Trail Share Link" at bounding box center [453, 118] width 809 height 38
type input "[DATE] 07:45"
type input "[DATE]"
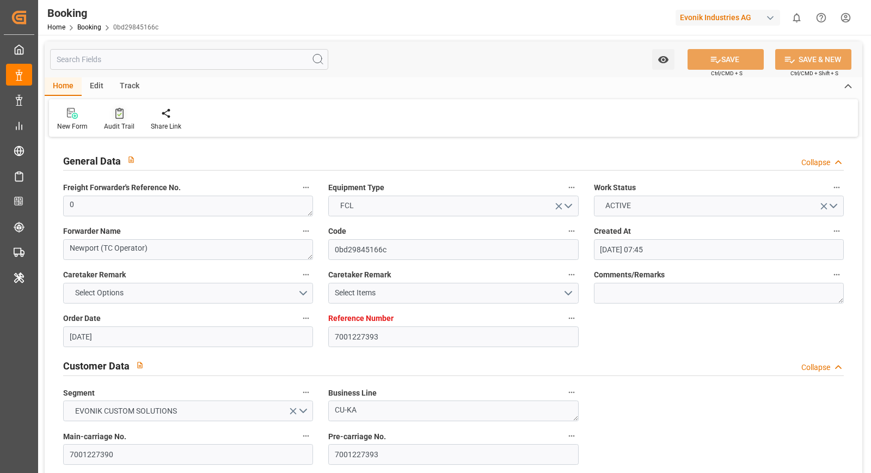
type input "[DATE]"
type input "[DATE] 00:00"
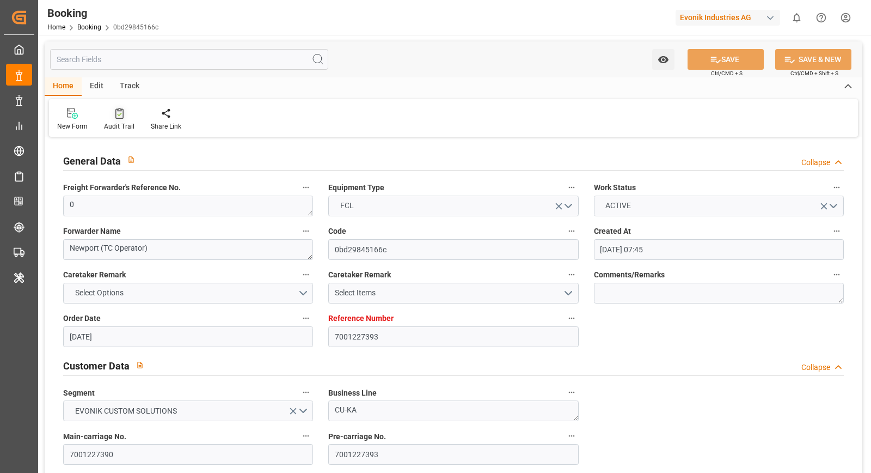
type input "[DATE] 00:00"
type input "09.09.2025 00:00"
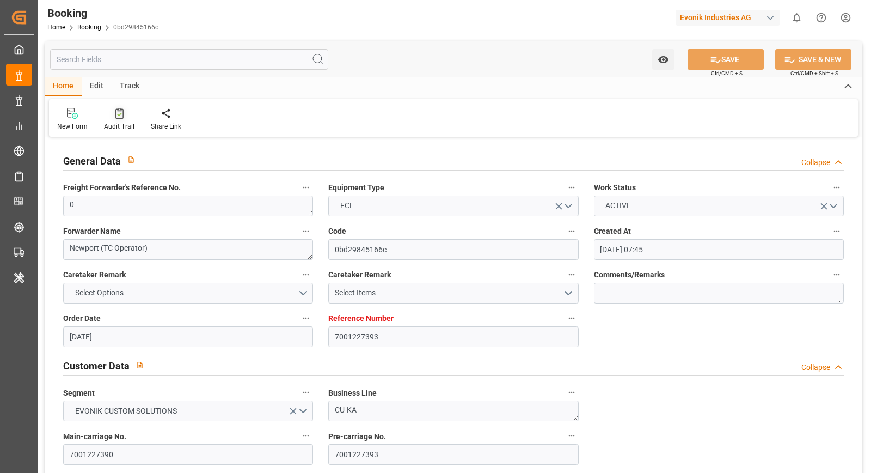
type input "[DATE] 00:00"
type input "25.07.2025"
type input "11.09.2025 11:12"
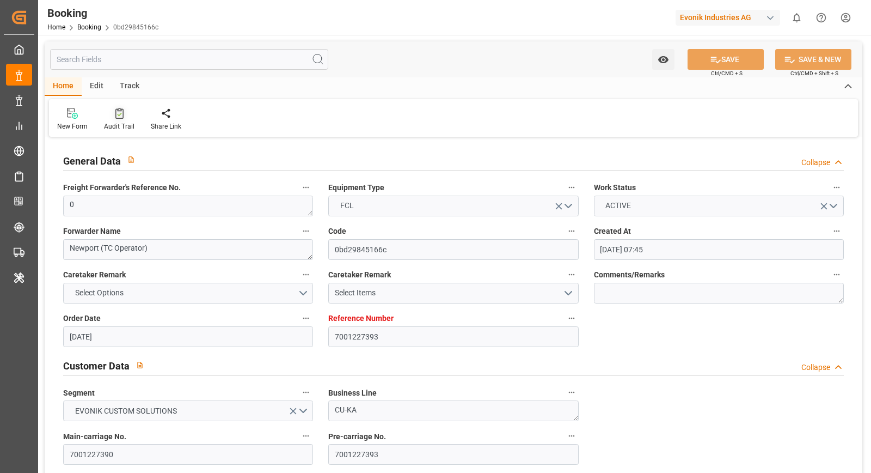
click at [115, 127] on div "Audit Trail" at bounding box center [119, 126] width 30 height 10
type input "7001255020"
type input "9709219"
type input "CMACGM"
type input "CMA CGM Group"
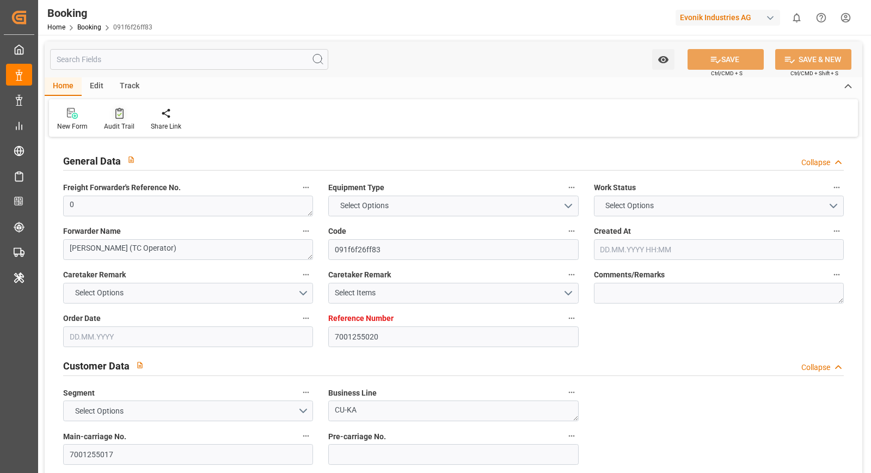
type input "NLRTM"
type input "COSMR"
type input "FRLEH"
type input "0"
type input "21.08.2025 12:55"
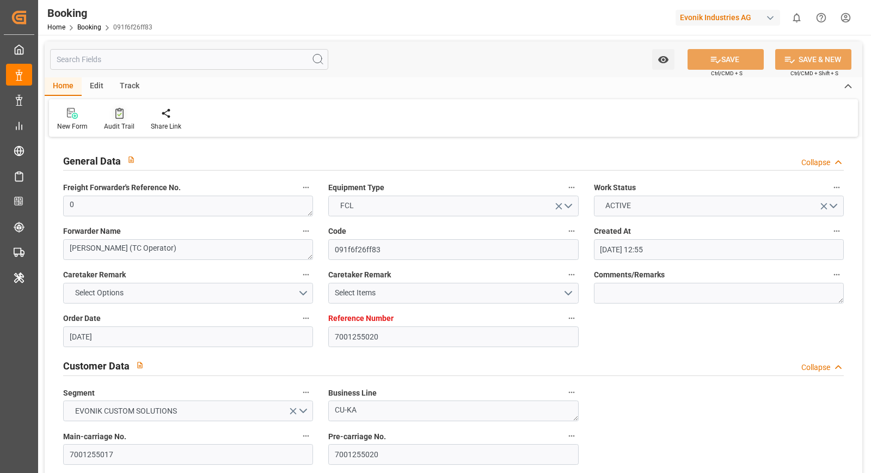
type input "21.08.2025"
type input "05.10.2025"
type input "09.09.2025"
type input "03.09.2025 00:00"
type input "08.09.2025 00:00"
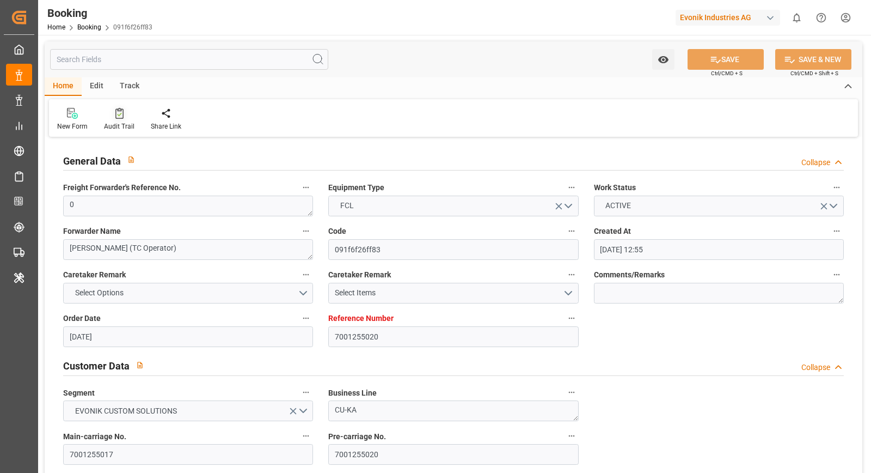
type input "08.09.2025 00:00"
type input "03.09.2025 00:00"
type input "07.10.2025 00:00"
type input "06.10.2025 00:00"
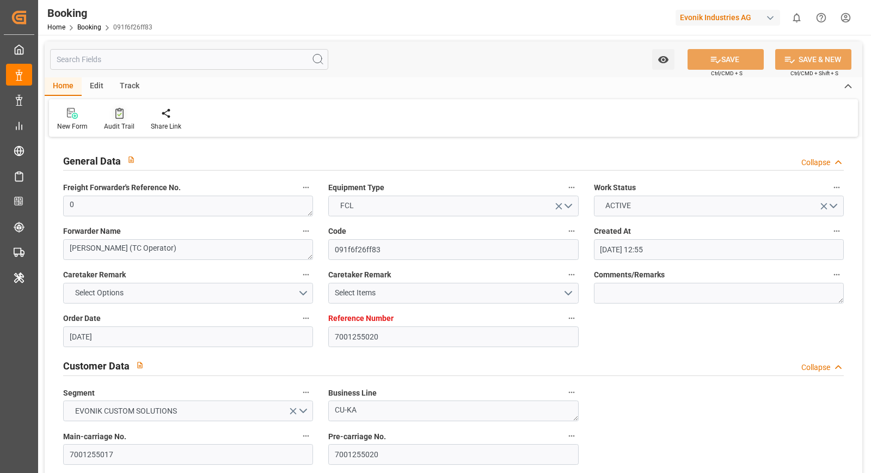
type input "11.09.2025 00:00"
type input "10.09.2025 00:00"
type input "13.09.2025 00:00"
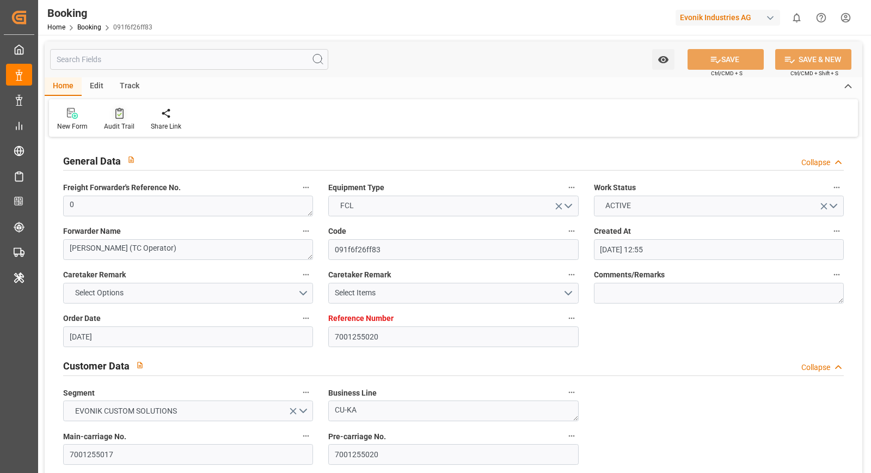
type input "21.08.2025"
type input "11.09.2025 11:20"
click at [115, 119] on div "Audit Trail" at bounding box center [119, 119] width 47 height 24
type input "7001255018"
type input "9709219"
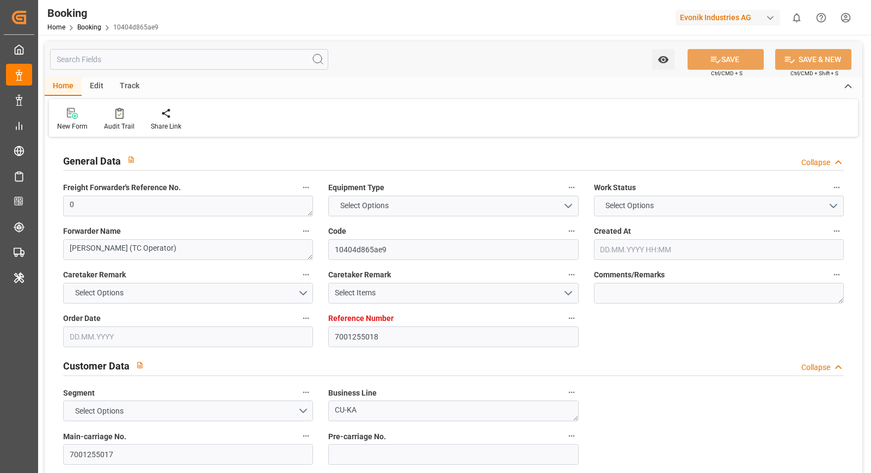
type input "CMACGM"
type input "CMA CGM Group"
type input "NLRTM"
type input "COSMR"
type input "FRLEH"
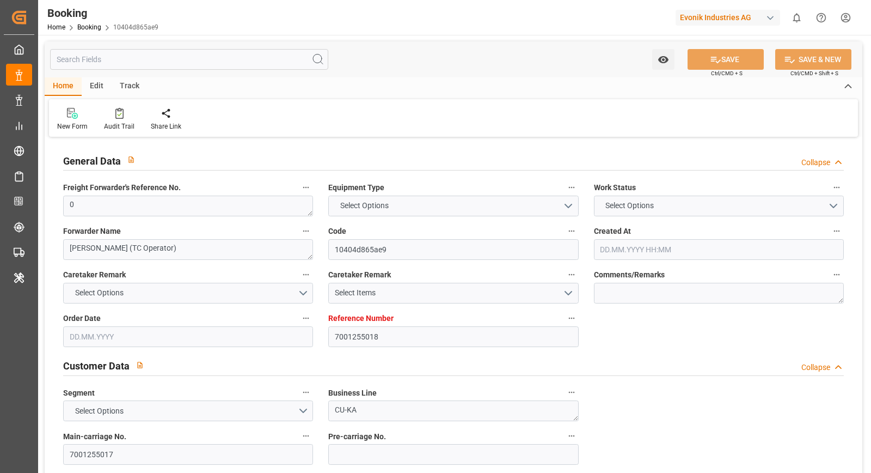
type input "0"
type input "[DATE] 12:55"
type input "[DATE]"
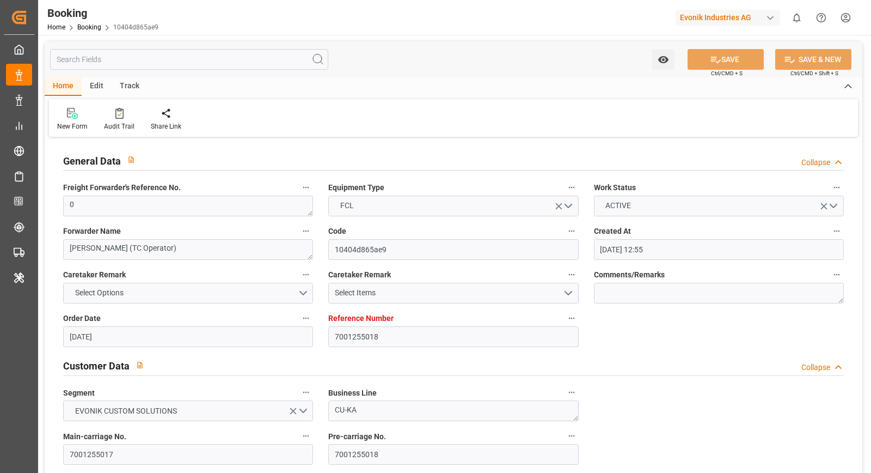
type input "[DATE] 00:00"
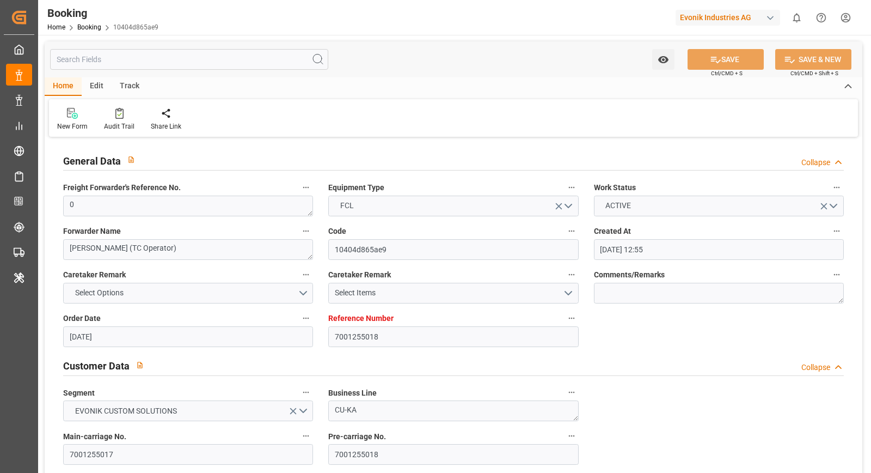
type input "[DATE] 00:00"
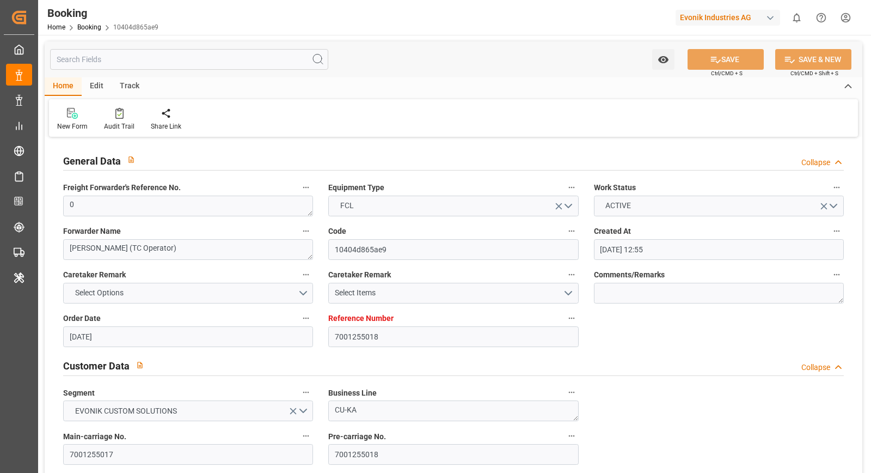
type input "[DATE] 00:00"
type input "[DATE]"
type input "[DATE] 11:17"
click at [124, 120] on div "Audit Trail" at bounding box center [119, 119] width 47 height 24
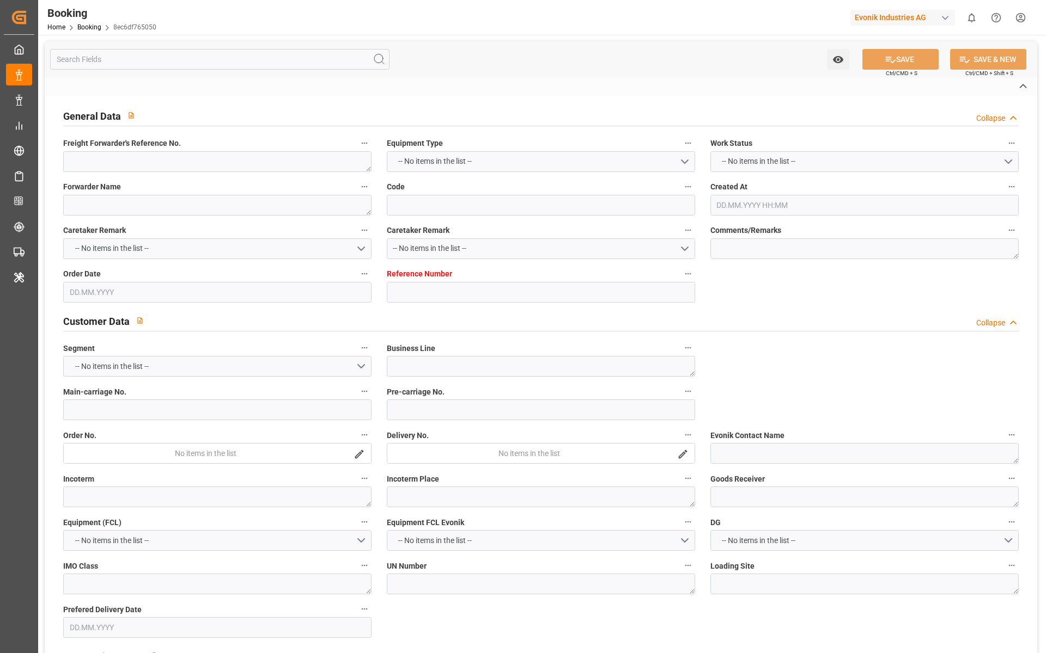
type textarea "1020251866"
type textarea "[PERSON_NAME]"
type input "8ec6df765050"
type input "7001252118"
type textarea "CU-CAD"
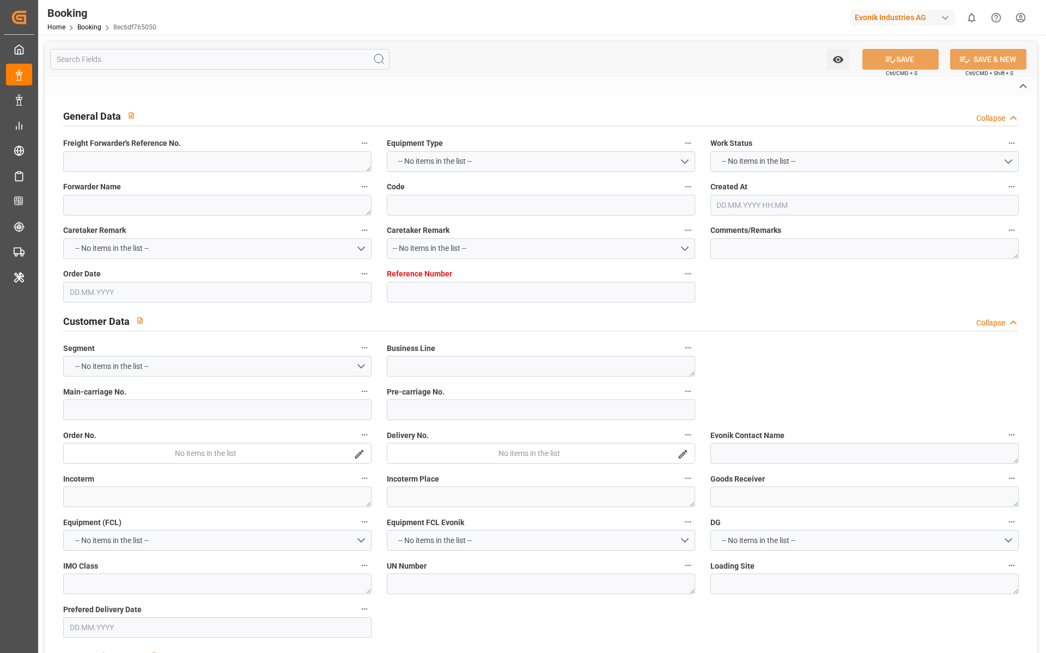
type input "7001252117"
type textarea "[EMAIL_ADDRESS][DOMAIN_NAME]"
type textarea "CIF"
type textarea "[GEOGRAPHIC_DATA]"
type textarea "Marl"
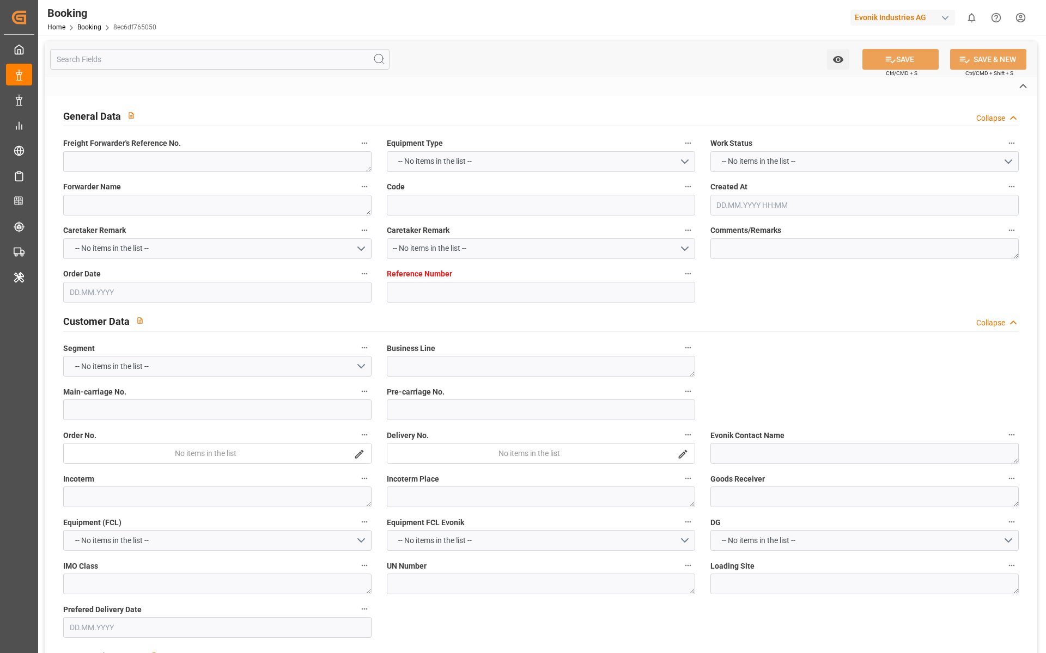
type textarea "TXGU8246473"
type input "CMA CGM LOUVRE"
type input "CMDU"
type textarea "HBG2028212"
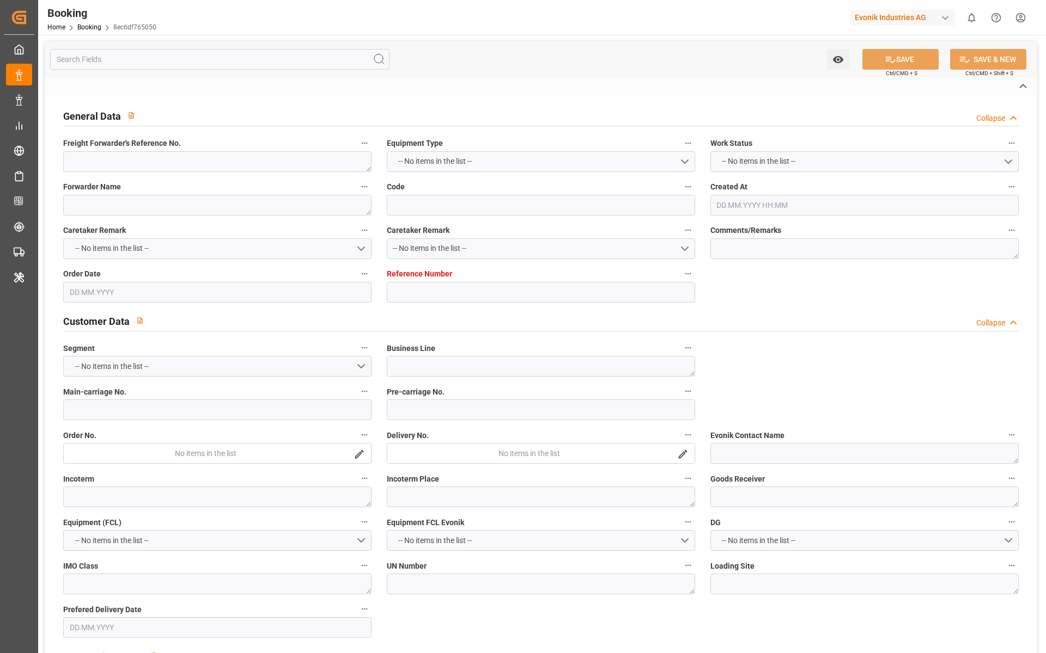
type input "[GEOGRAPHIC_DATA]"
type input "[GEOGRAPHIC_DATA], [GEOGRAPHIC_DATA]"
type input "[GEOGRAPHIC_DATA] ([GEOGRAPHIC_DATA])"
type textarea "eta"
type textarea "INPUT_Evonik_Seeburger_IFTMIN_1003112417_20250903162101041.edi"
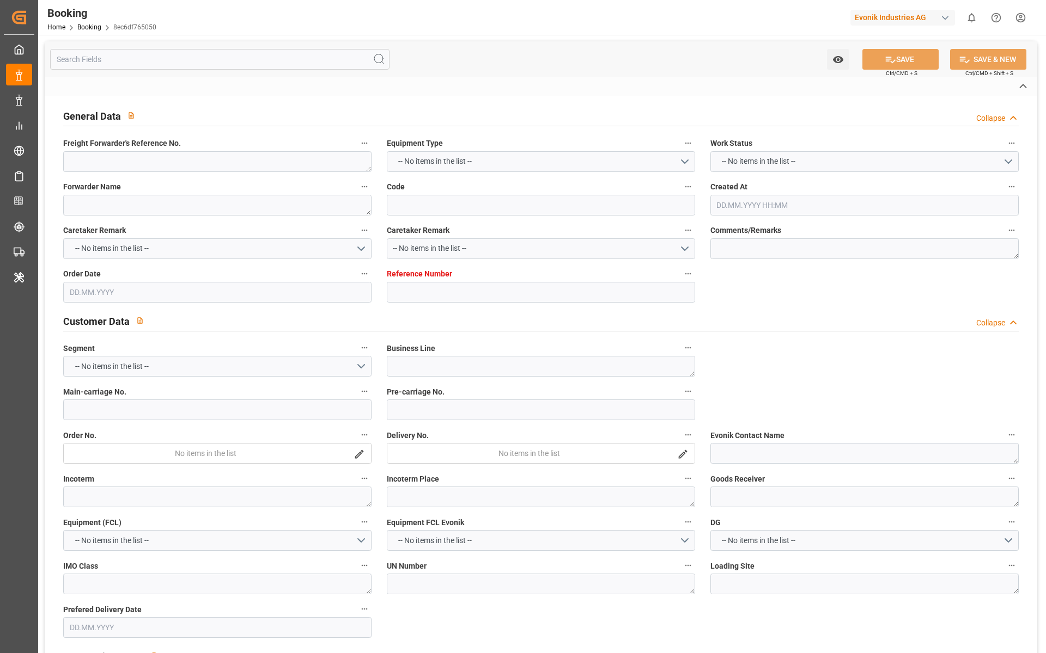
type textarea "NWC/[GEOGRAPHIC_DATA] [GEOGRAPHIC_DATA] Continent / [GEOGRAPHIC_DATA]-CAD"
type textarea "INPUT_Evonik_Seeburger_IFTMIN_1003066077_20250819095455727.edi,INPUT_Evonik_See…"
type textarea "1003112417"
type textarea "Logward System"
type textarea "businessDivision-businessLine-"
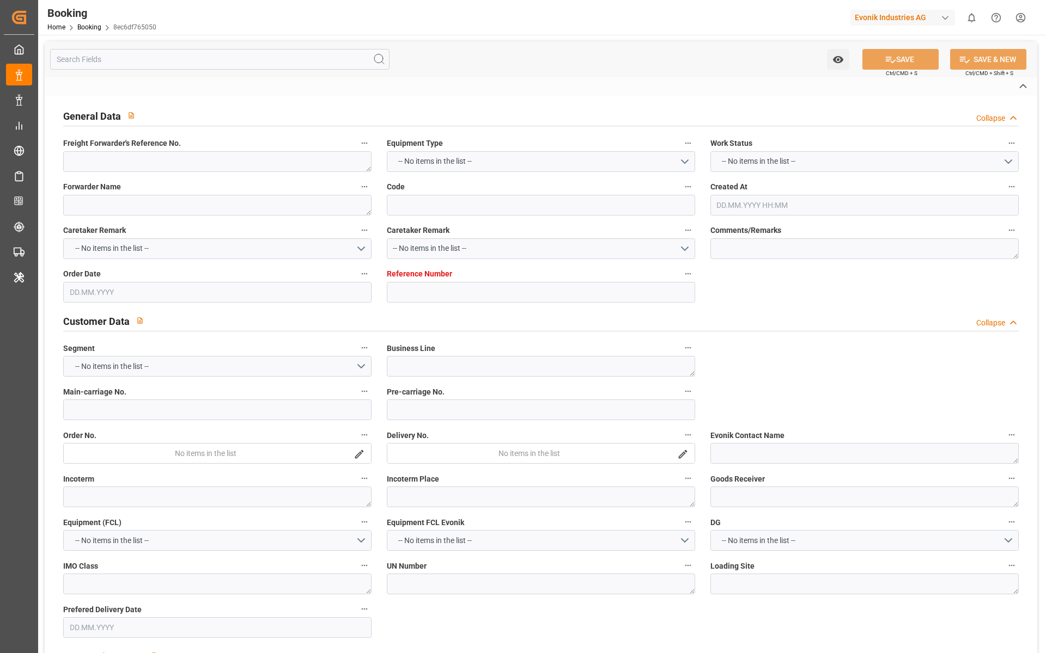
type textarea "IFTMIN"
type textarea "a011t00000LcJC5AAN"
type textarea "Yes"
type input "[GEOGRAPHIC_DATA]"
type input "[GEOGRAPHIC_DATA], [GEOGRAPHIC_DATA]"
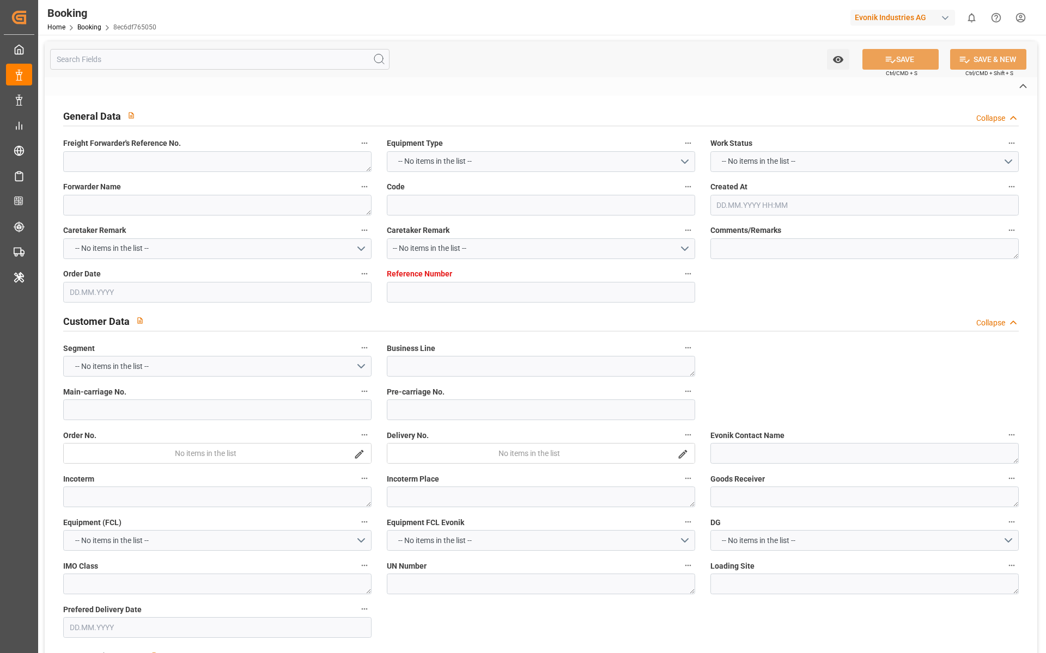
type input "0FMK5E1MA"
type input "VESSEL"
type input "[GEOGRAPHIC_DATA]"
type input "1QYDGS1MA"
type input "TRUCK"
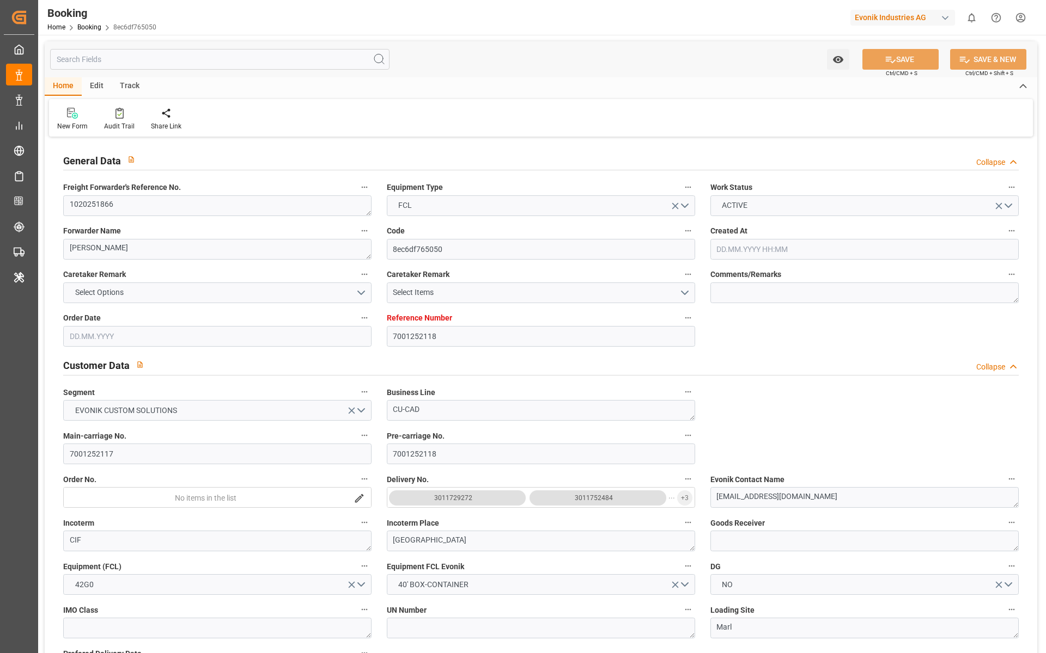
type input "7001252118"
type input "9839143"
type input "CMACGM"
type input "CMA CGM Group"
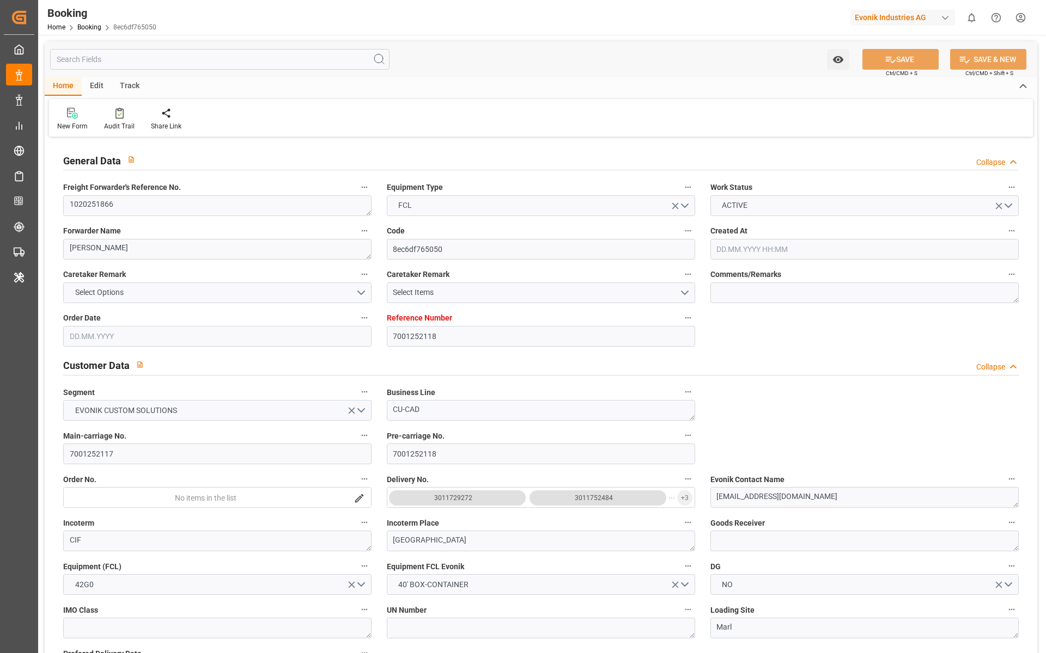
type input "BEANR"
type input "IDJKT"
type input "MYPKG"
type input "0"
type input "BEANR"
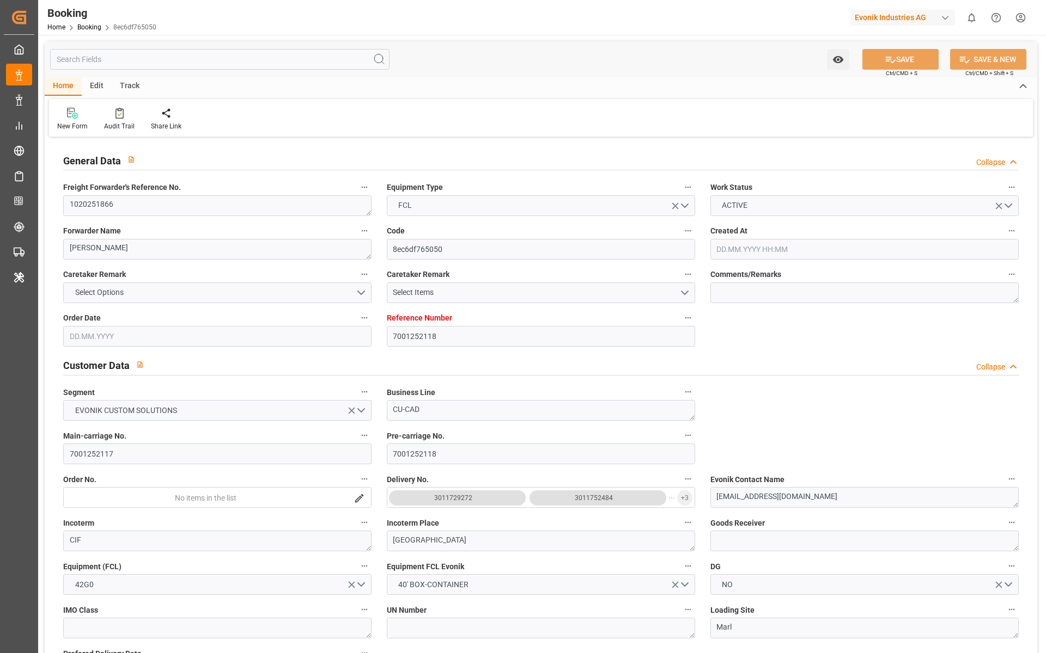
type input "IDJKT"
type input "9282962"
type input "[DATE] 07:55"
type input "[DATE]"
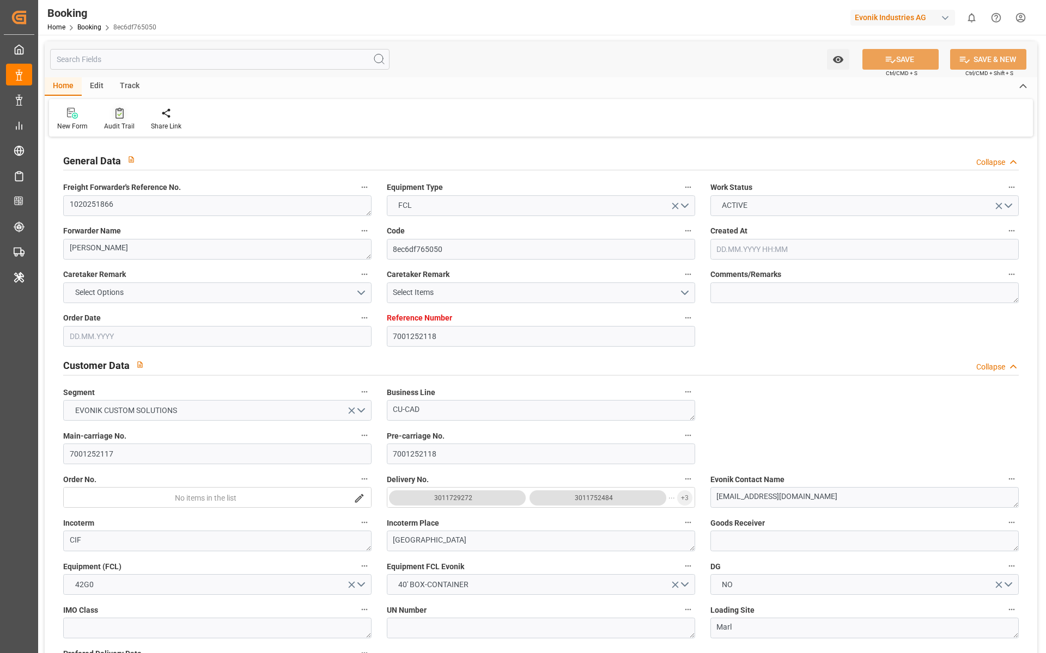
type input "[DATE]"
type input "[DATE] 00:00"
type input "[DATE] 14:00"
type input "[DATE] 00:00"
type input "[DATE] 17:47"
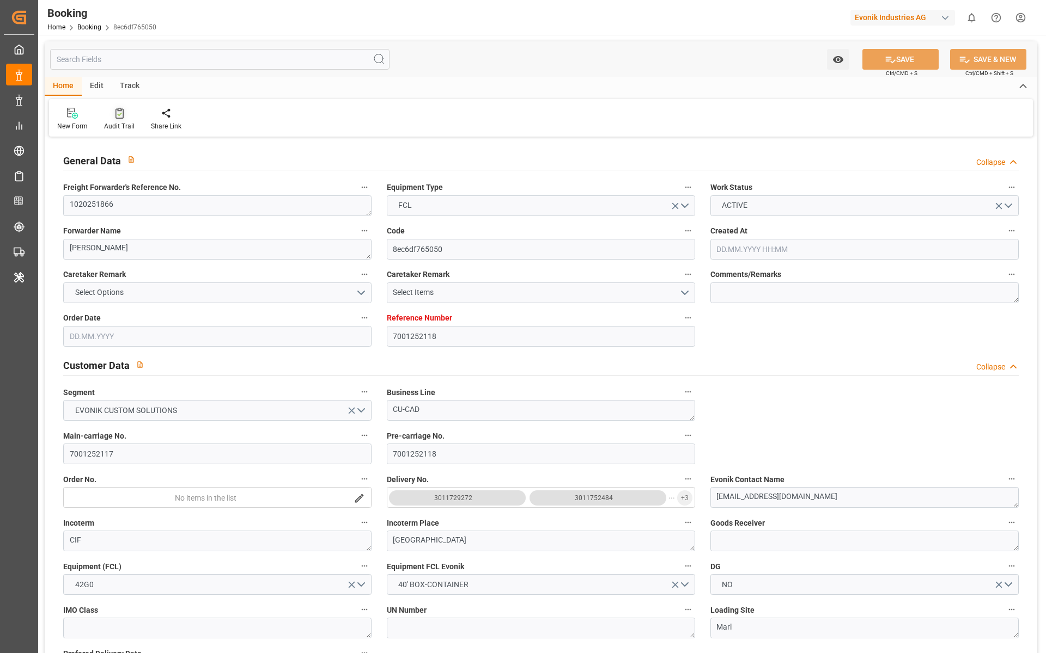
type input "[DATE] 15:20"
type input "[DATE] 11:00"
type input "[DATE] 00:00"
type input "[DATE] 06:00"
type input "[DATE] 00:00"
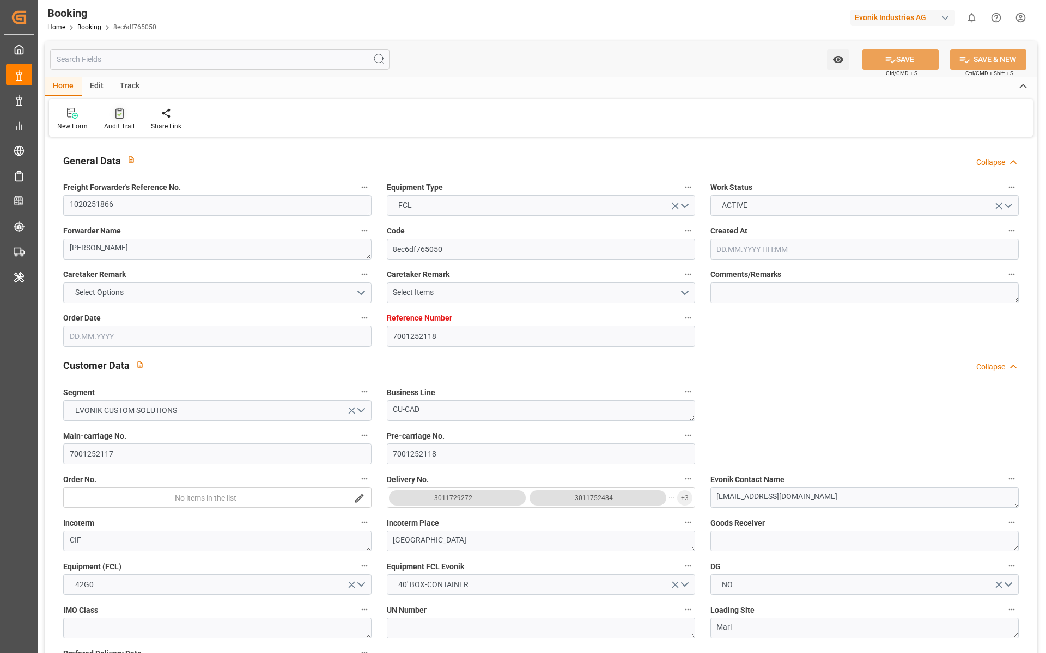
type input "[DATE] 06:00"
type input "[DATE] 00:00"
type input "[DATE]"
type input "[DATE] 03:35"
type input "[DATE]"
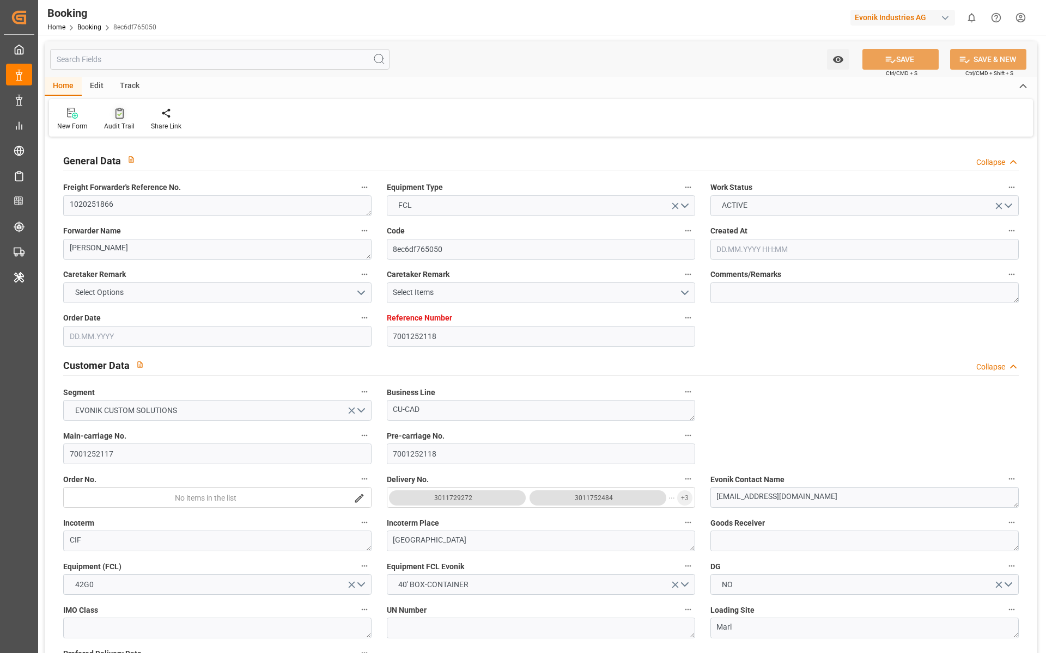
type input "[DATE] 22:39"
type input "[DATE] 14:00"
type input "[DATE] 16:40"
type input "[DATE] 06:00"
type input "[DATE] 15:02"
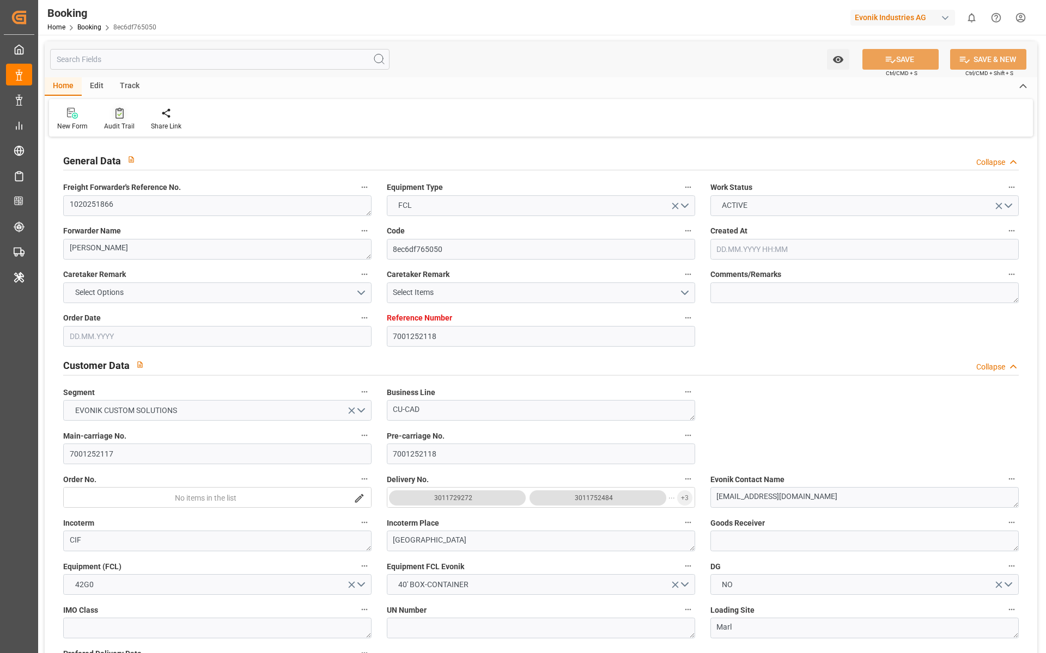
type input "[DATE] 06:00"
type input "[DATE] 11:00"
type input "[DATE] 20:42"
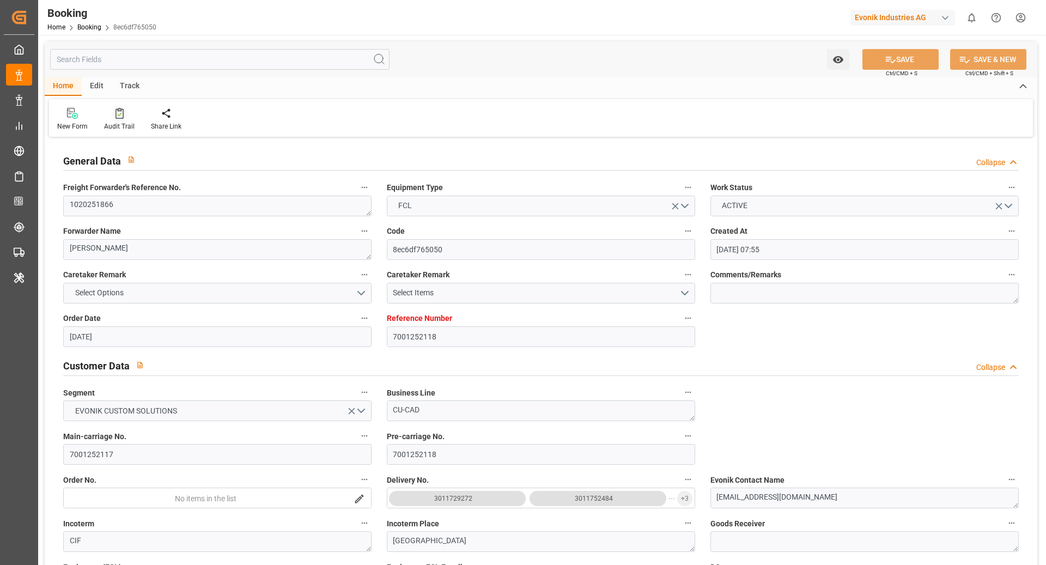
click at [119, 119] on div "Audit Trail" at bounding box center [119, 119] width 47 height 24
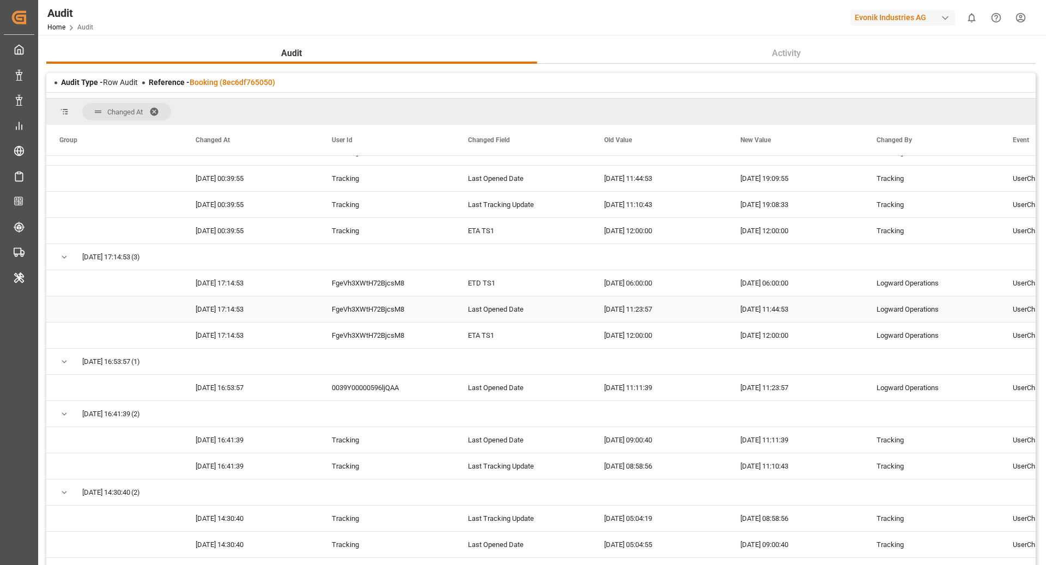
scroll to position [252, 0]
